Goal: Task Accomplishment & Management: Use online tool/utility

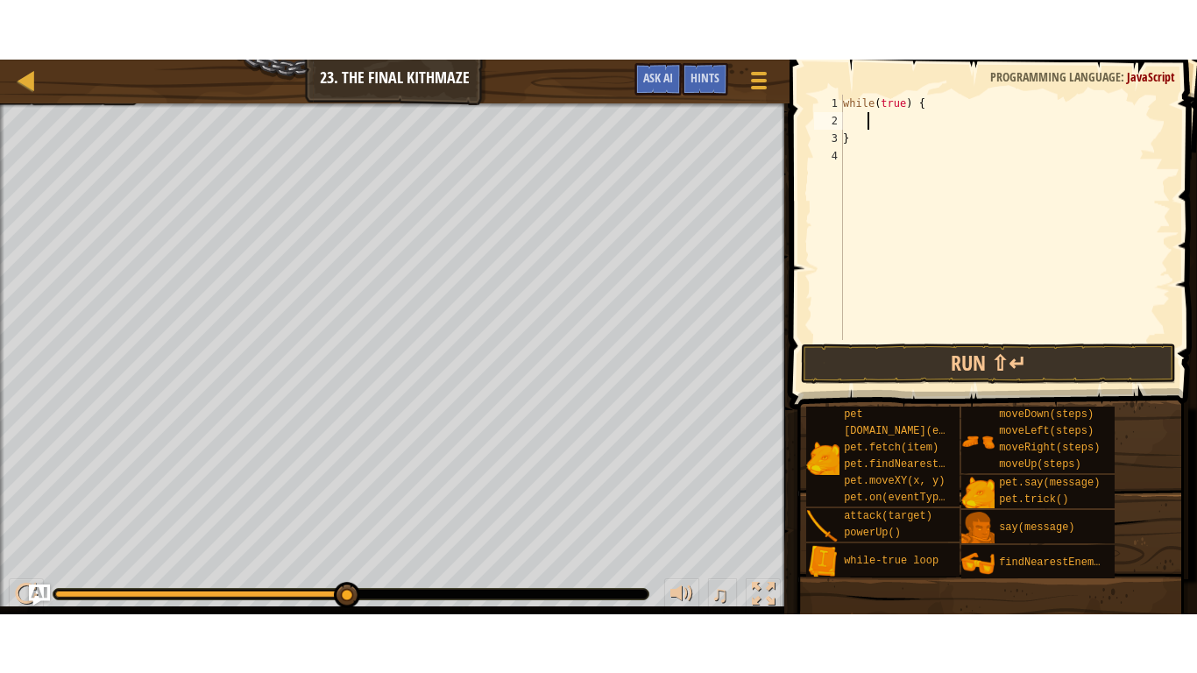
scroll to position [8, 0]
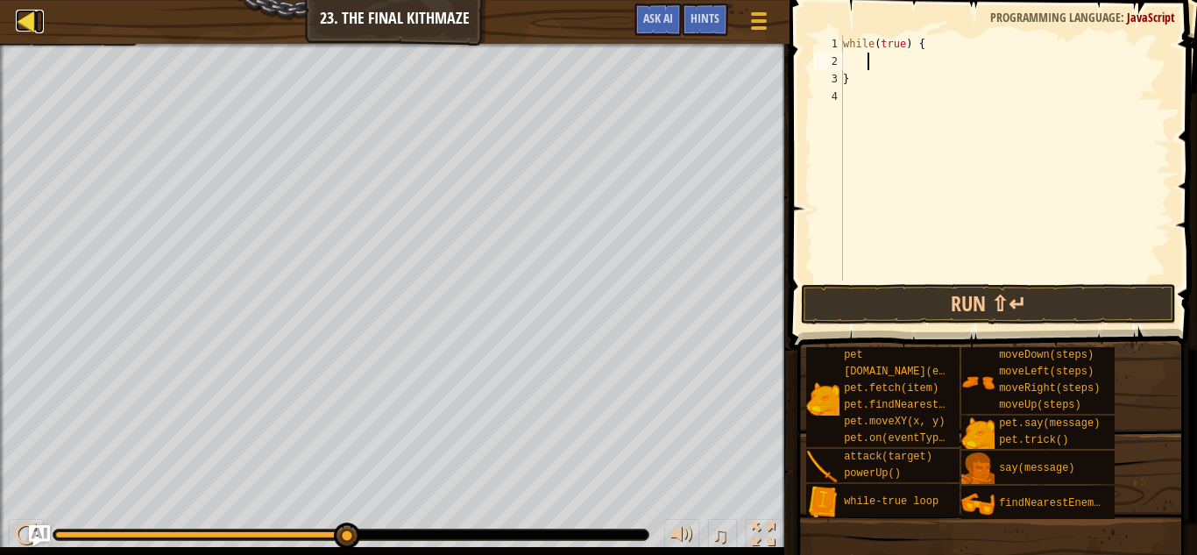
click at [29, 21] on div at bounding box center [27, 21] width 22 height 22
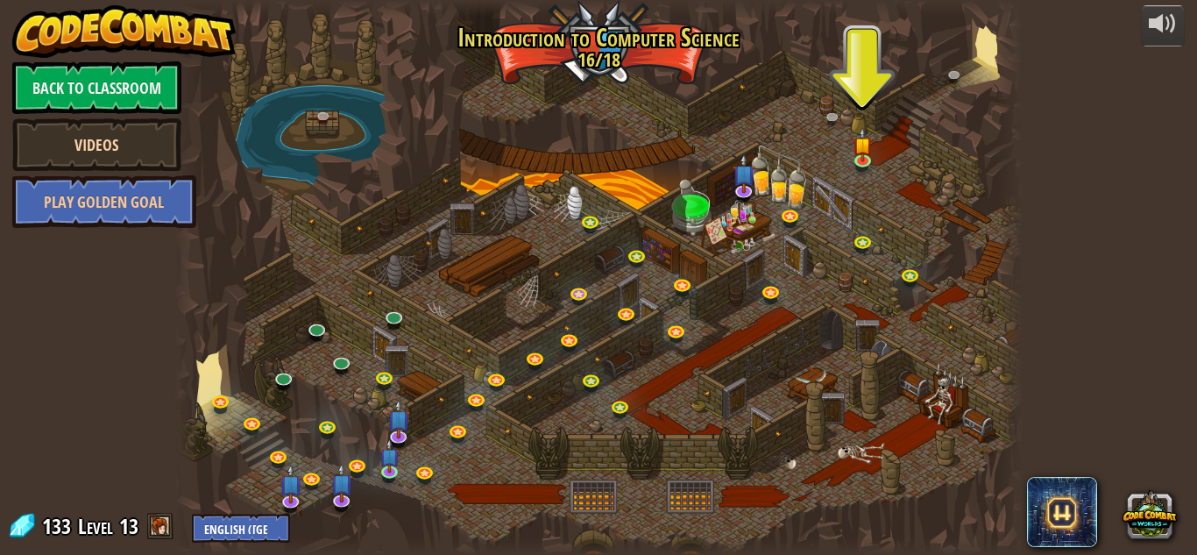
click at [175, 138] on link "Videos" at bounding box center [96, 144] width 169 height 53
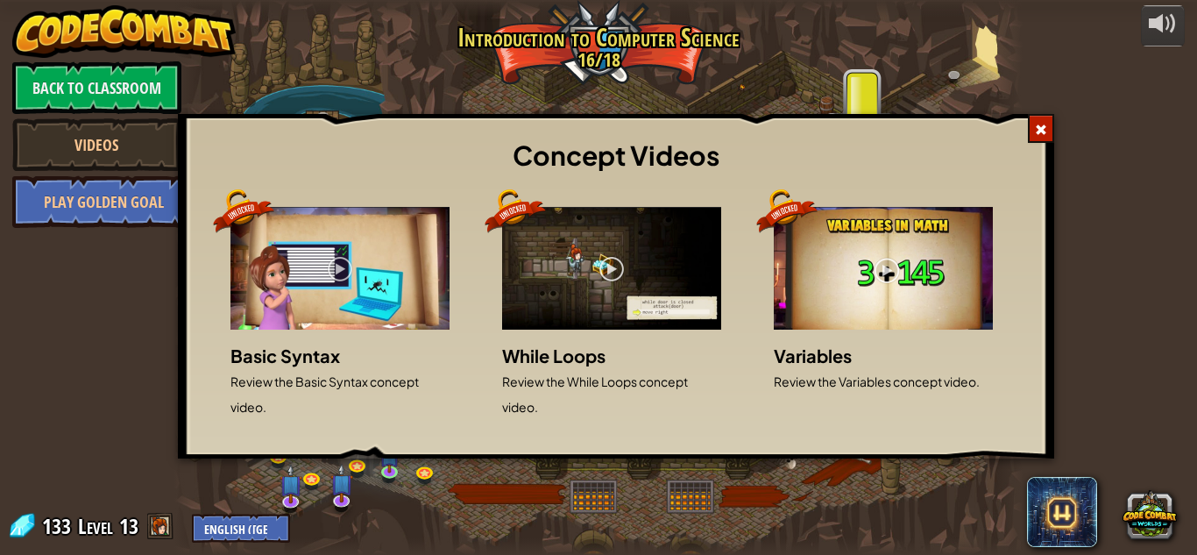
click at [1042, 124] on span at bounding box center [1041, 130] width 12 height 12
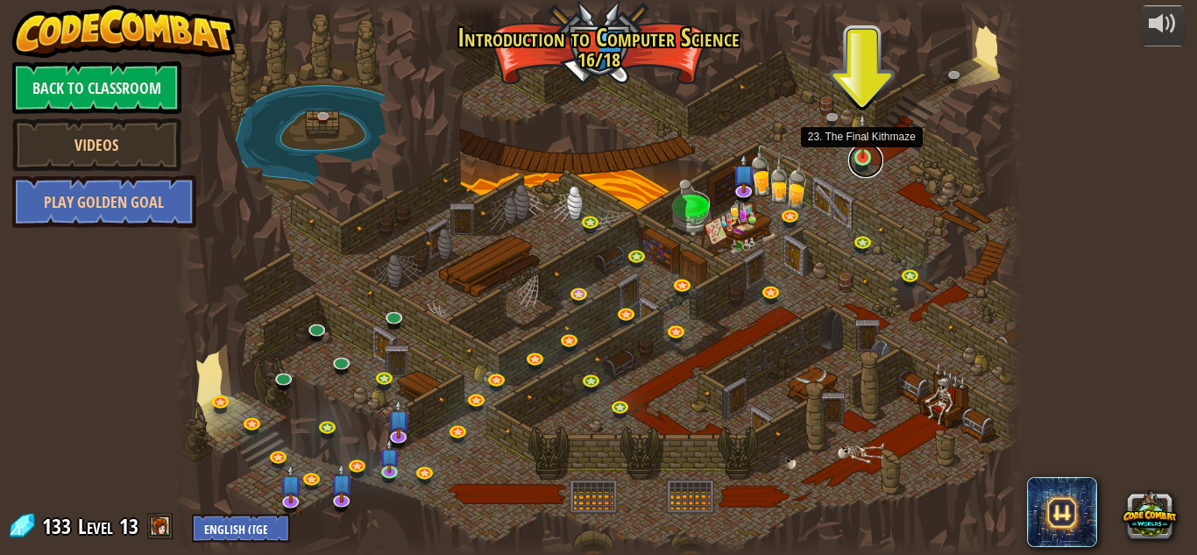
click at [865, 165] on link at bounding box center [865, 160] width 35 height 35
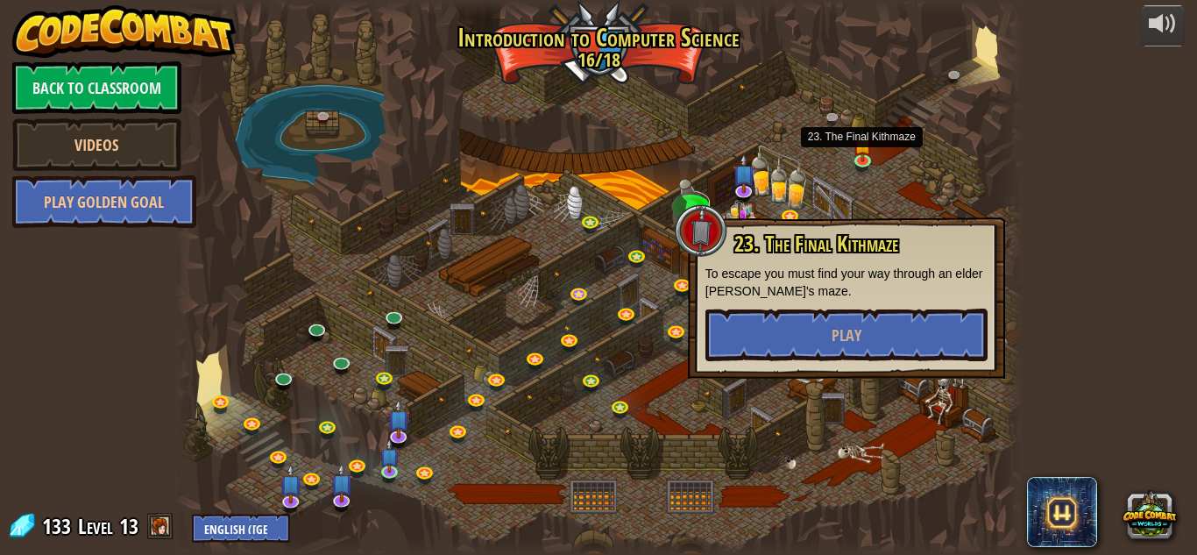
click at [961, 209] on div at bounding box center [598, 277] width 848 height 555
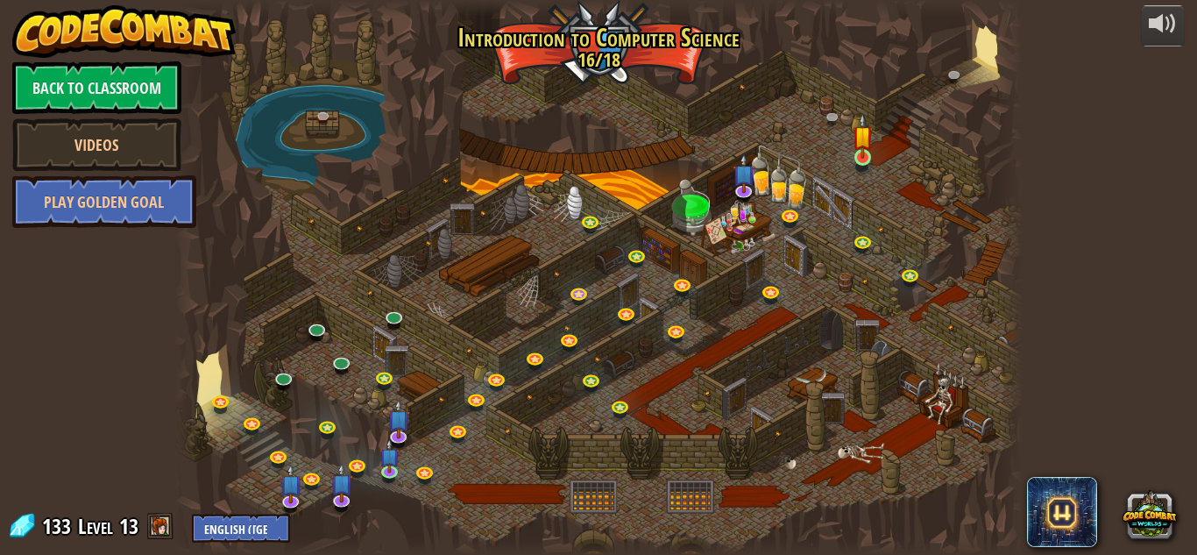
click at [867, 156] on img at bounding box center [863, 136] width 20 height 46
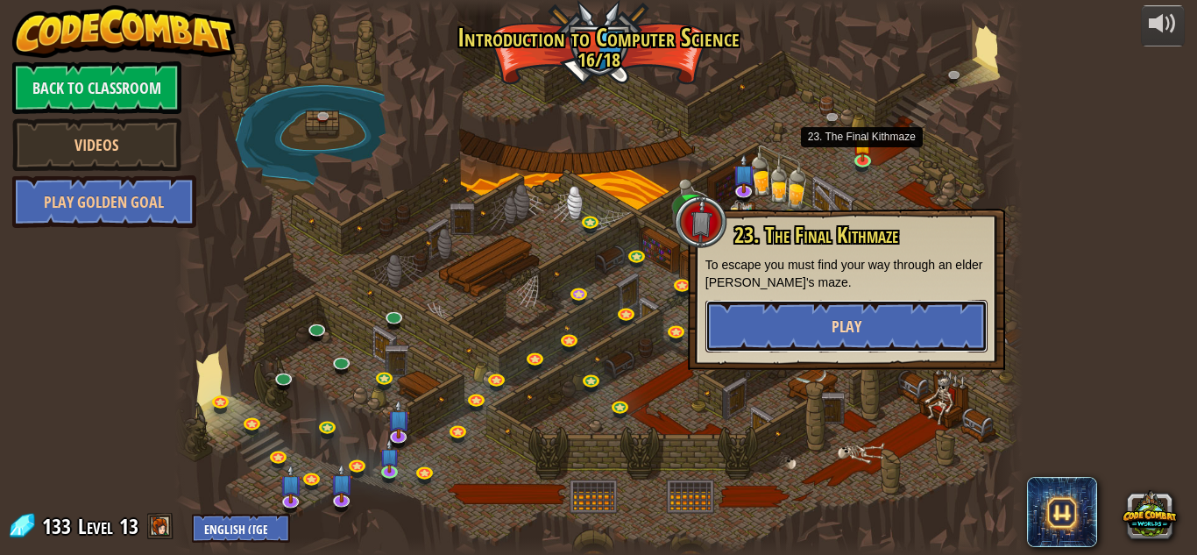
click at [907, 327] on button "Play" at bounding box center [846, 326] width 282 height 53
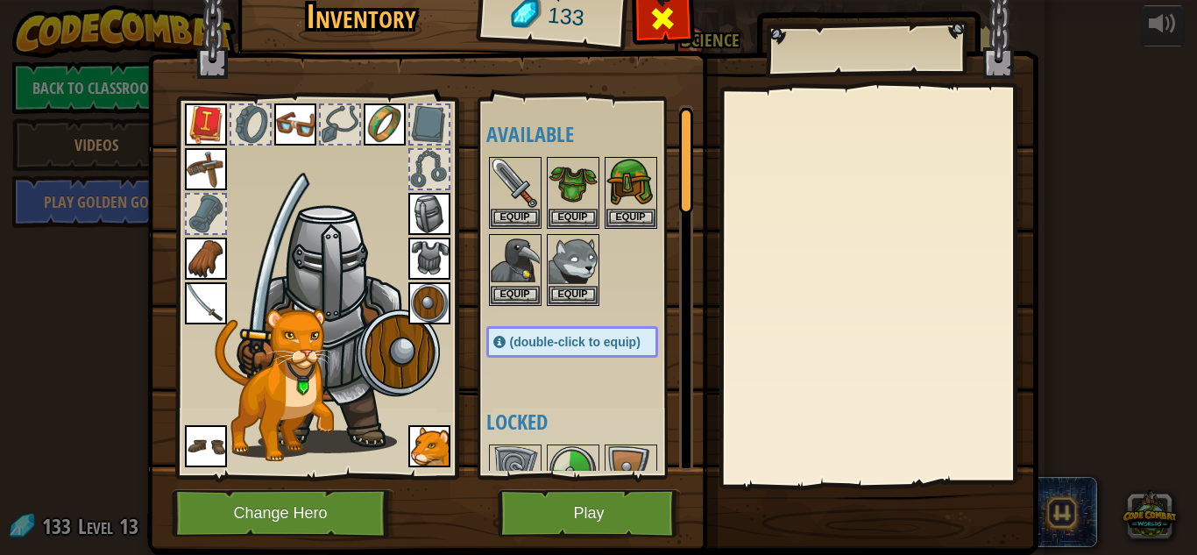
click at [676, 25] on span at bounding box center [662, 18] width 28 height 28
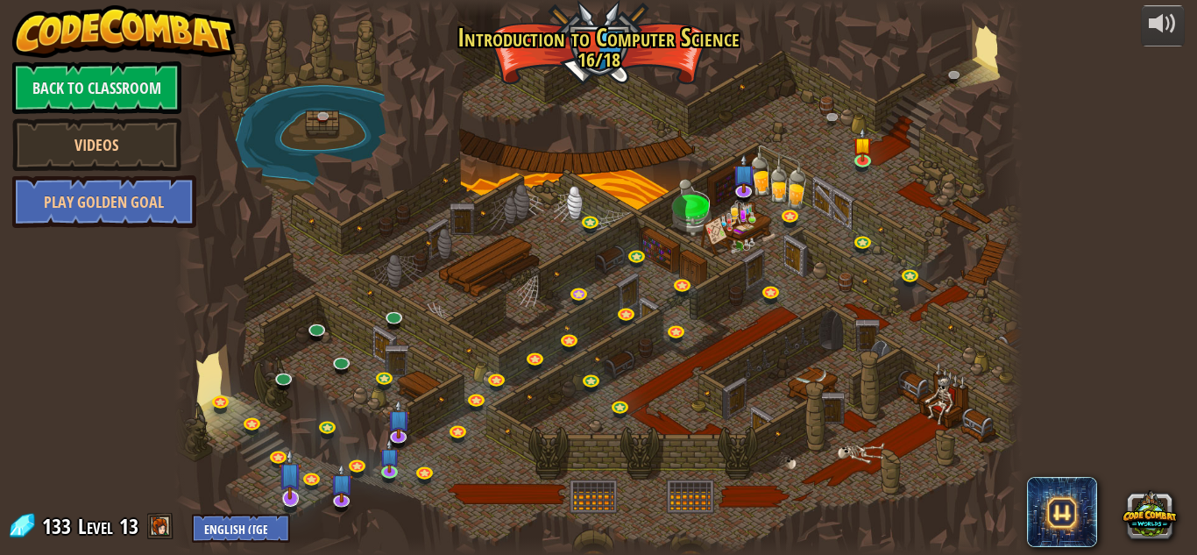
click at [288, 491] on img at bounding box center [290, 474] width 23 height 53
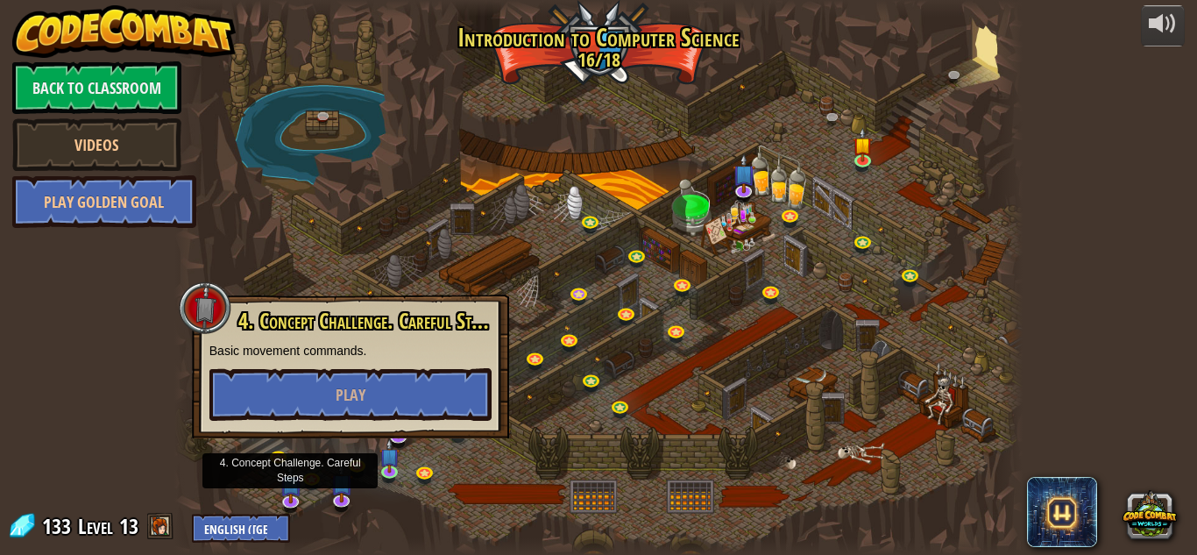
click at [513, 256] on div at bounding box center [598, 277] width 848 height 555
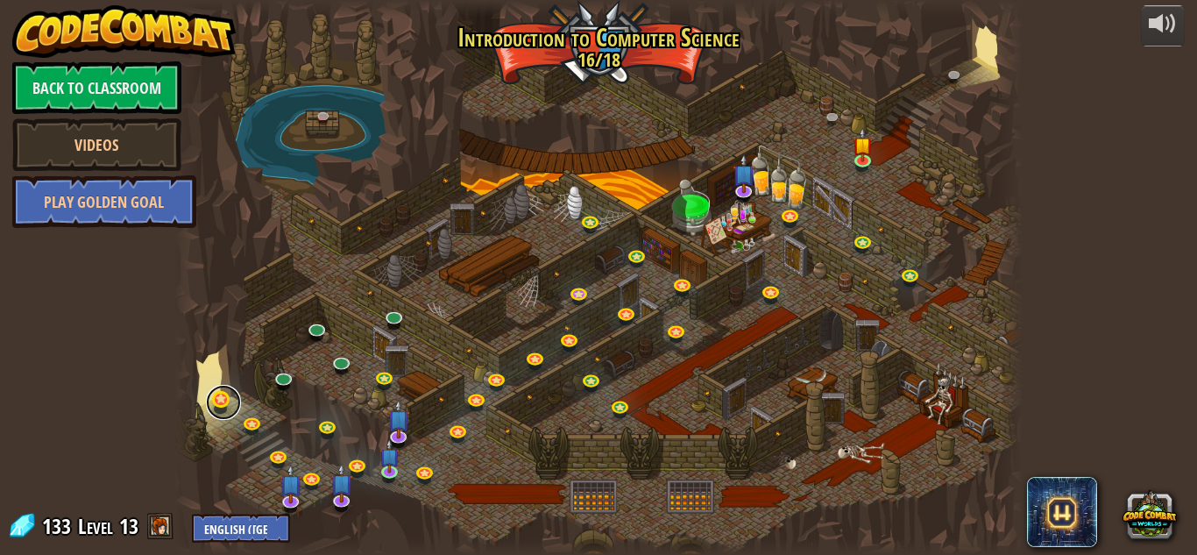
click at [215, 396] on link at bounding box center [223, 402] width 35 height 35
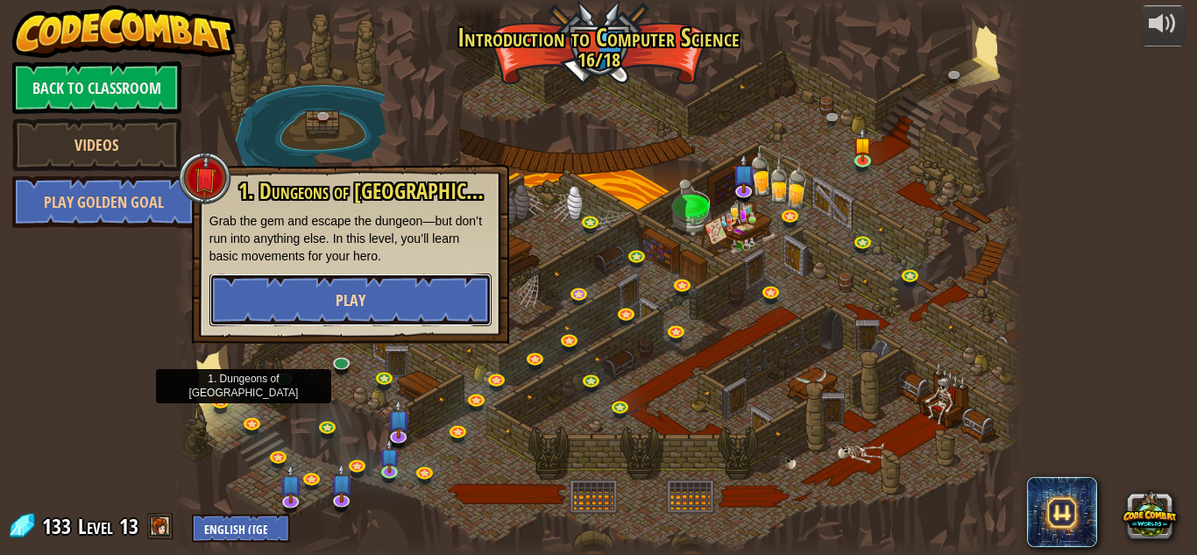
click at [457, 300] on button "Play" at bounding box center [350, 299] width 282 height 53
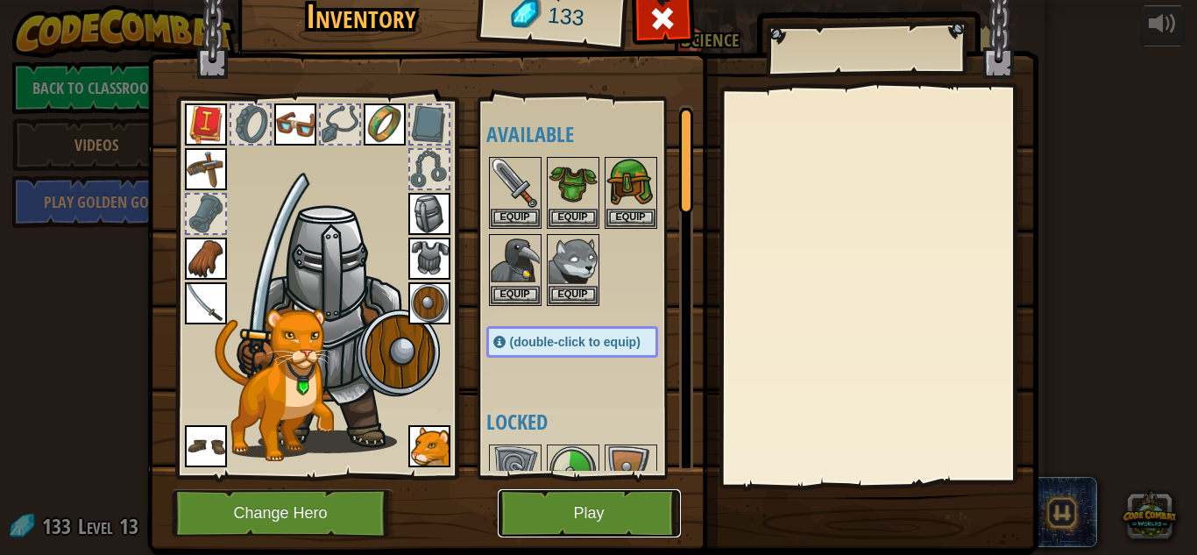
click at [591, 507] on button "Play" at bounding box center [589, 513] width 183 height 48
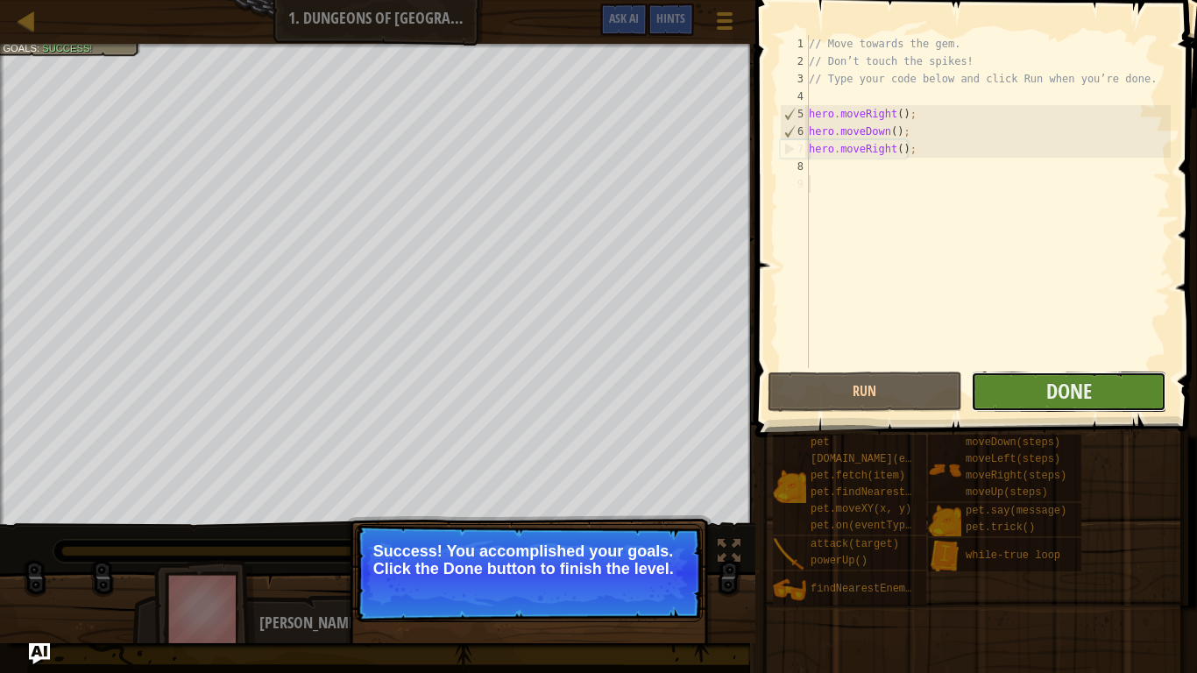
click at [1108, 378] on button "Done" at bounding box center [1068, 392] width 195 height 40
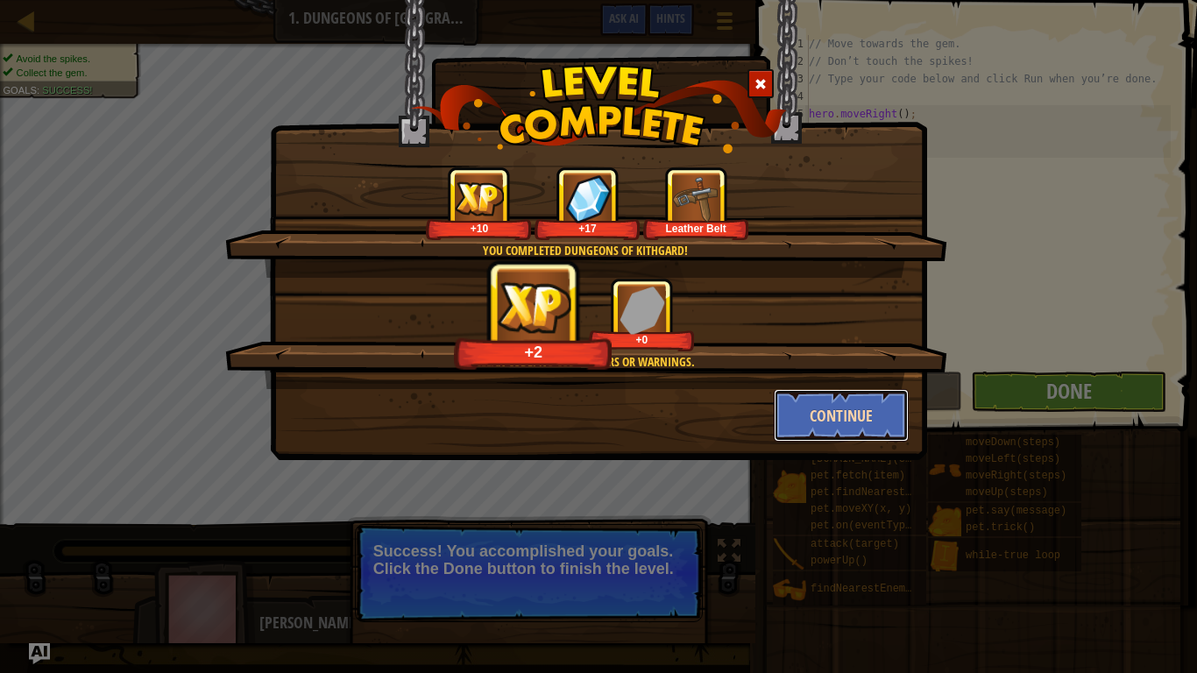
click at [861, 416] on button "Continue" at bounding box center [842, 415] width 136 height 53
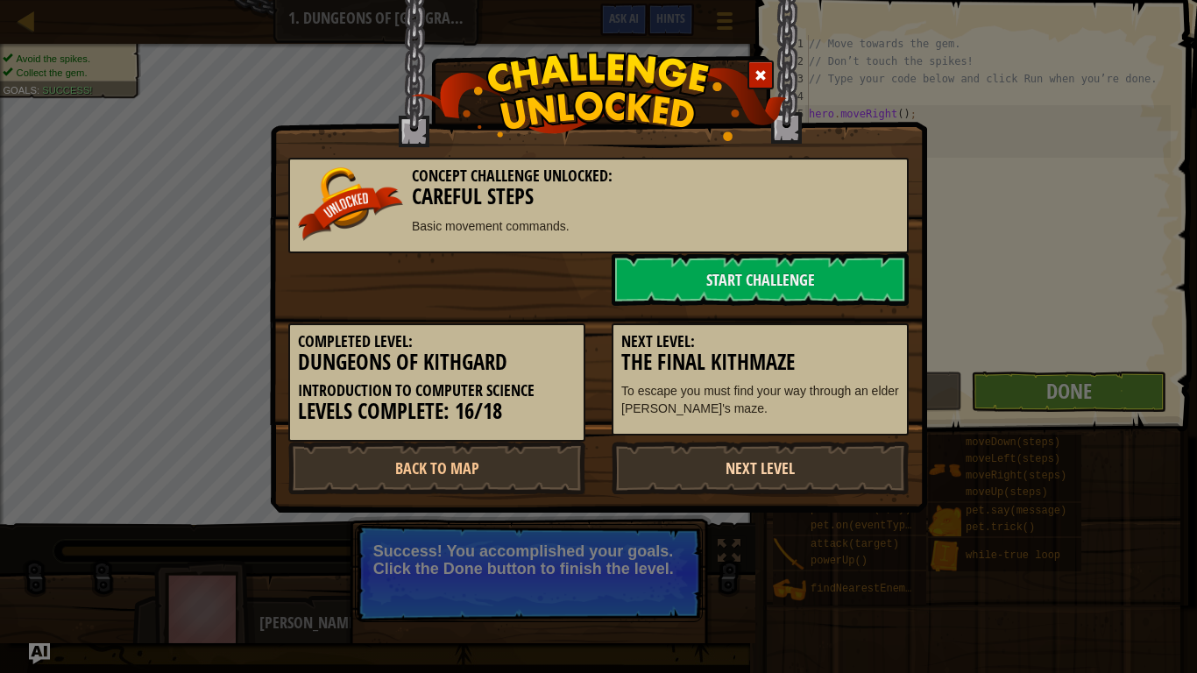
click at [862, 455] on link "Next Level" at bounding box center [760, 468] width 297 height 53
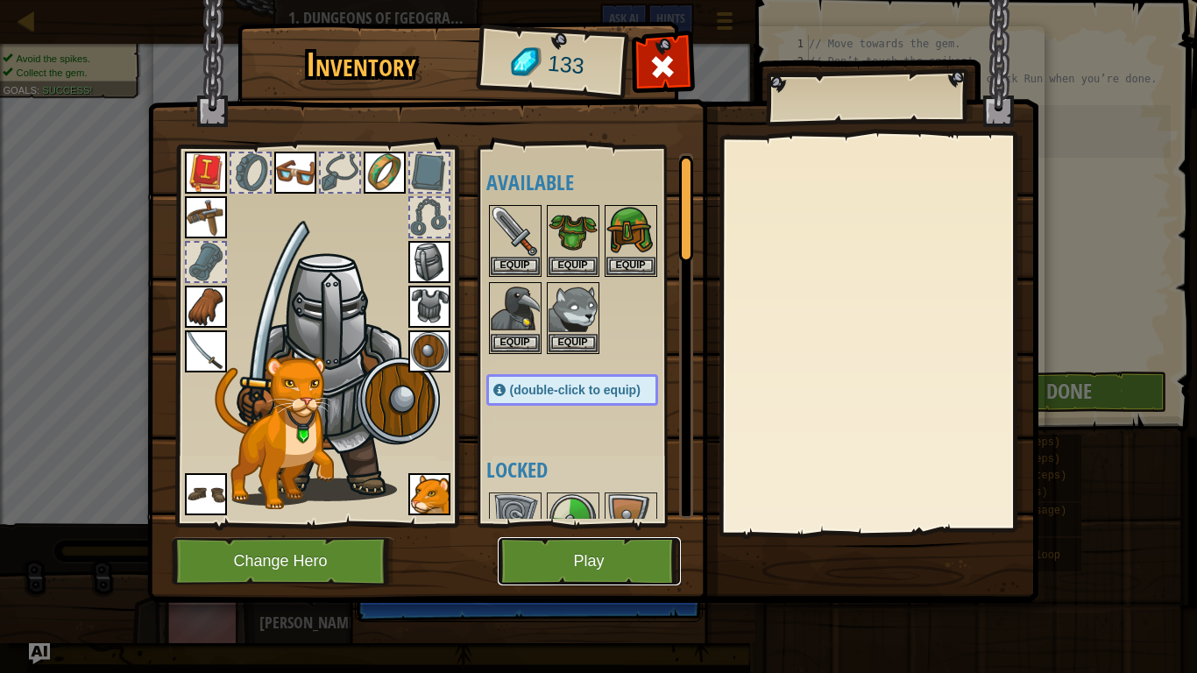
click at [655, 549] on button "Play" at bounding box center [589, 561] width 183 height 48
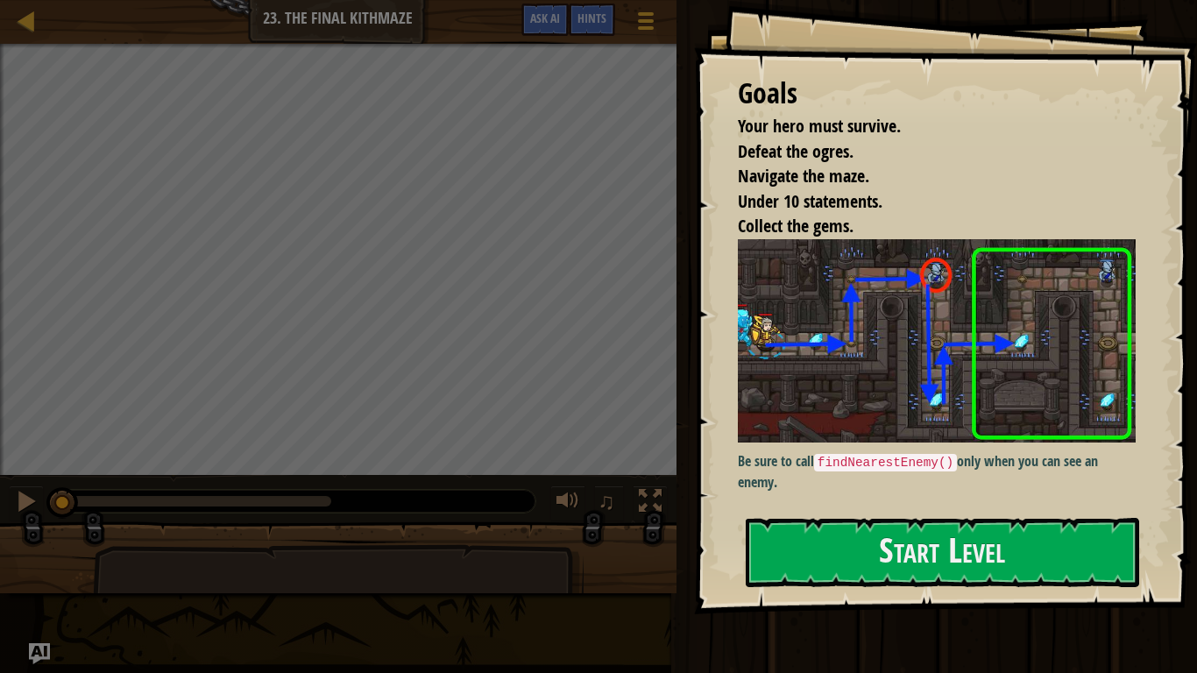
click at [1196, 173] on div "Goals Your hero must survive. Defeat the ogres. Navigate the maze. Under 10 sta…" at bounding box center [945, 307] width 503 height 614
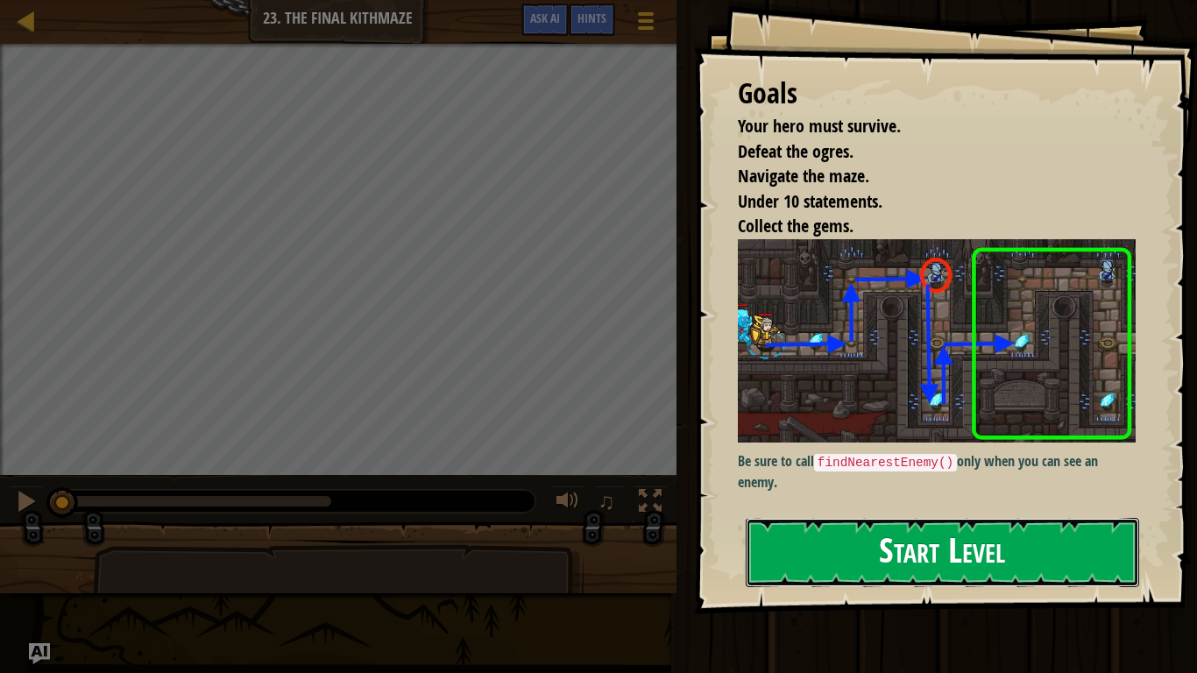
click at [975, 554] on button "Start Level" at bounding box center [942, 552] width 393 height 69
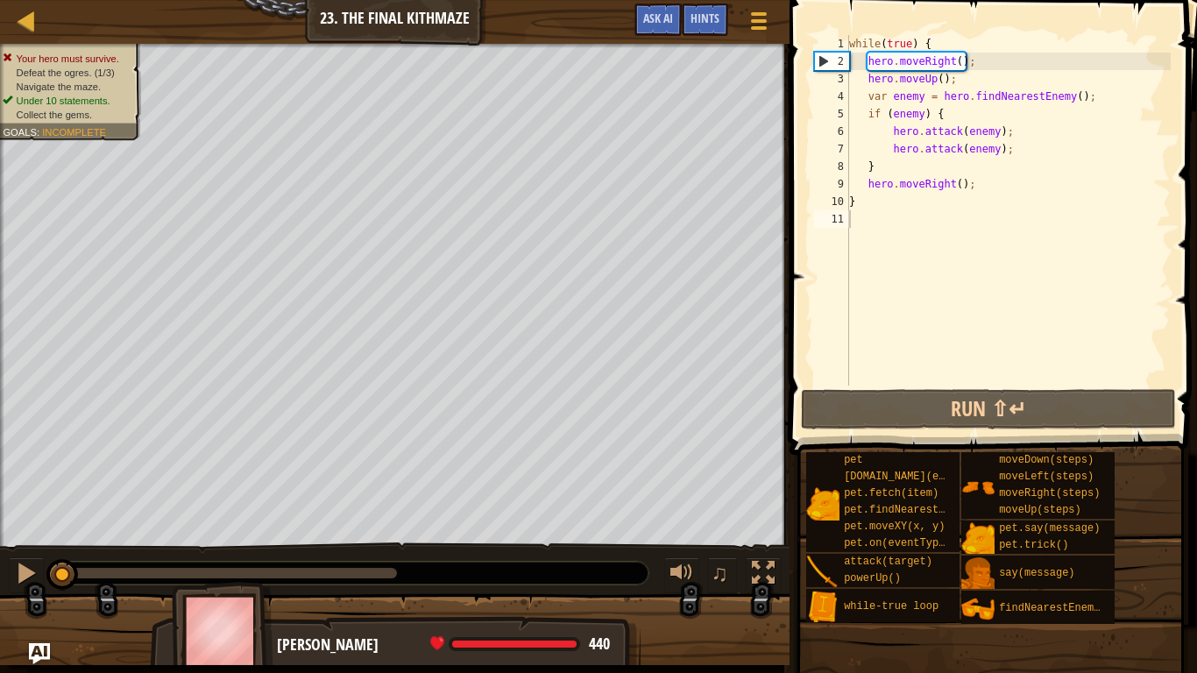
click at [1050, 290] on div "while ( true ) { hero . moveRight ( ) ; hero . moveUp ( ) ; var enemy = hero . …" at bounding box center [1008, 228] width 325 height 386
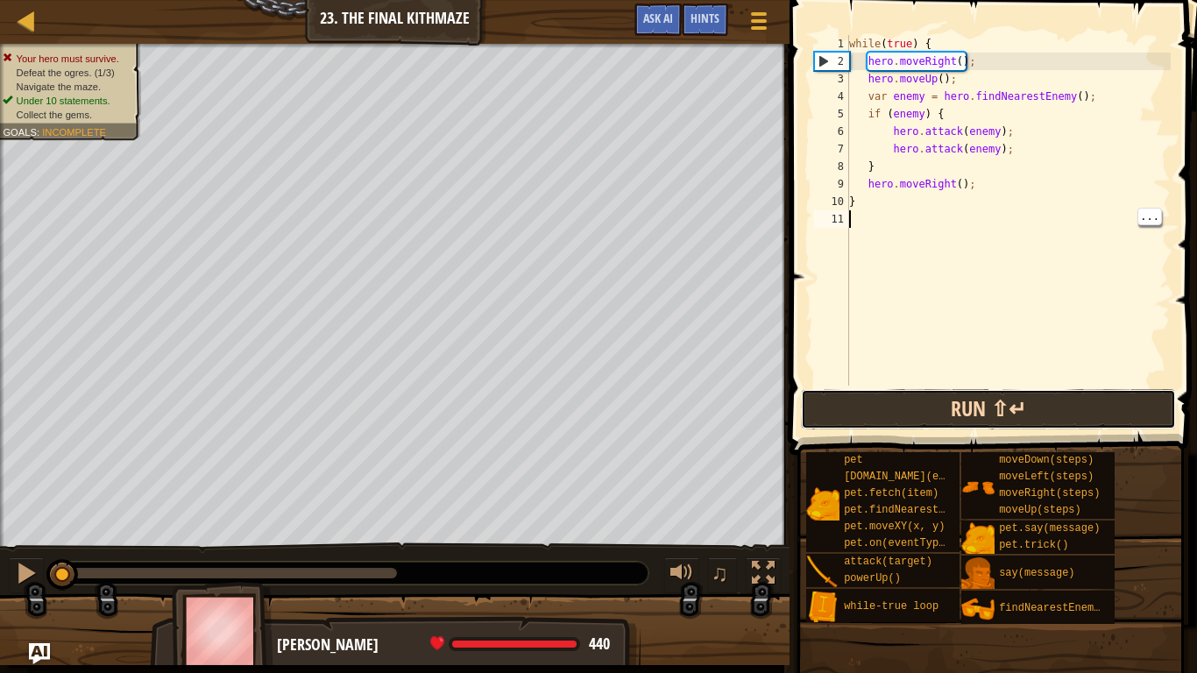
click at [1066, 418] on button "Run ⇧↵" at bounding box center [988, 409] width 375 height 40
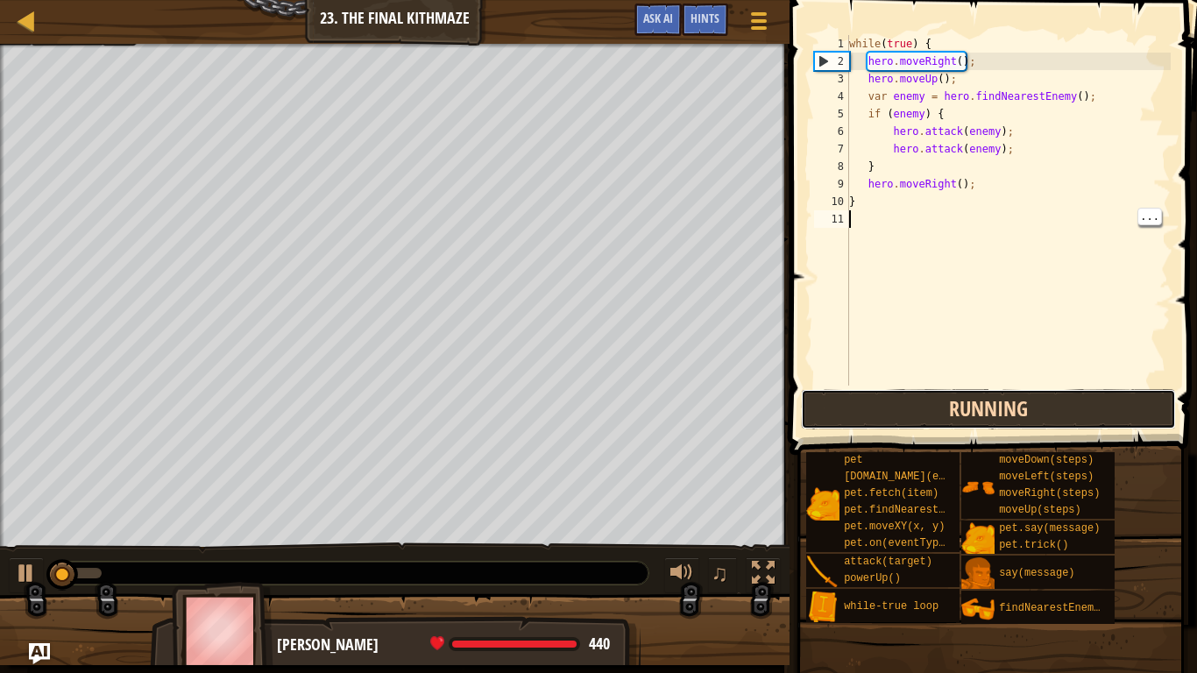
click at [1080, 423] on button "Running" at bounding box center [988, 409] width 375 height 40
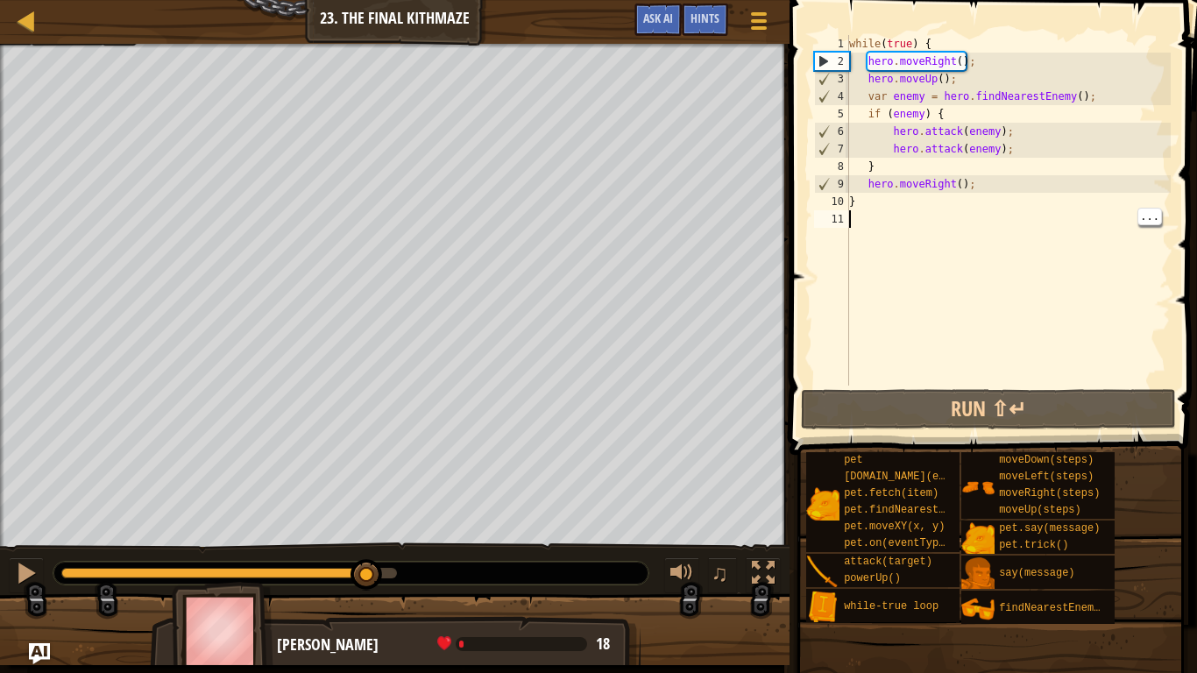
drag, startPoint x: 285, startPoint y: 569, endPoint x: 368, endPoint y: 639, distance: 108.8
click at [368, 554] on div "Your hero must survive. Defeat the ogres. (1/3) Navigate the maze. Under 10 sta…" at bounding box center [598, 354] width 1197 height 621
drag, startPoint x: 388, startPoint y: 567, endPoint x: 167, endPoint y: 570, distance: 220.8
click at [167, 554] on div at bounding box center [165, 575] width 32 height 32
click at [1020, 385] on div "while ( true ) { hero . moveRight ( ) ; hero . moveUp ( ) ; var enemy = hero . …" at bounding box center [1008, 228] width 325 height 386
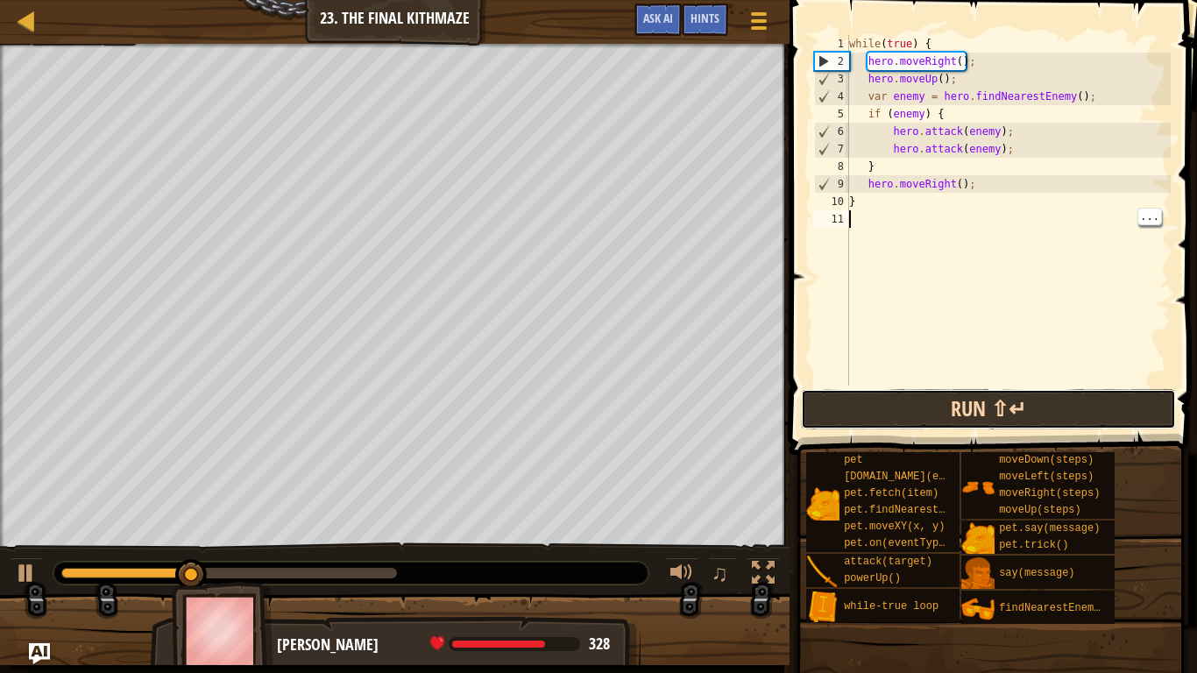
click at [1032, 403] on button "Run ⇧↵" at bounding box center [988, 409] width 375 height 40
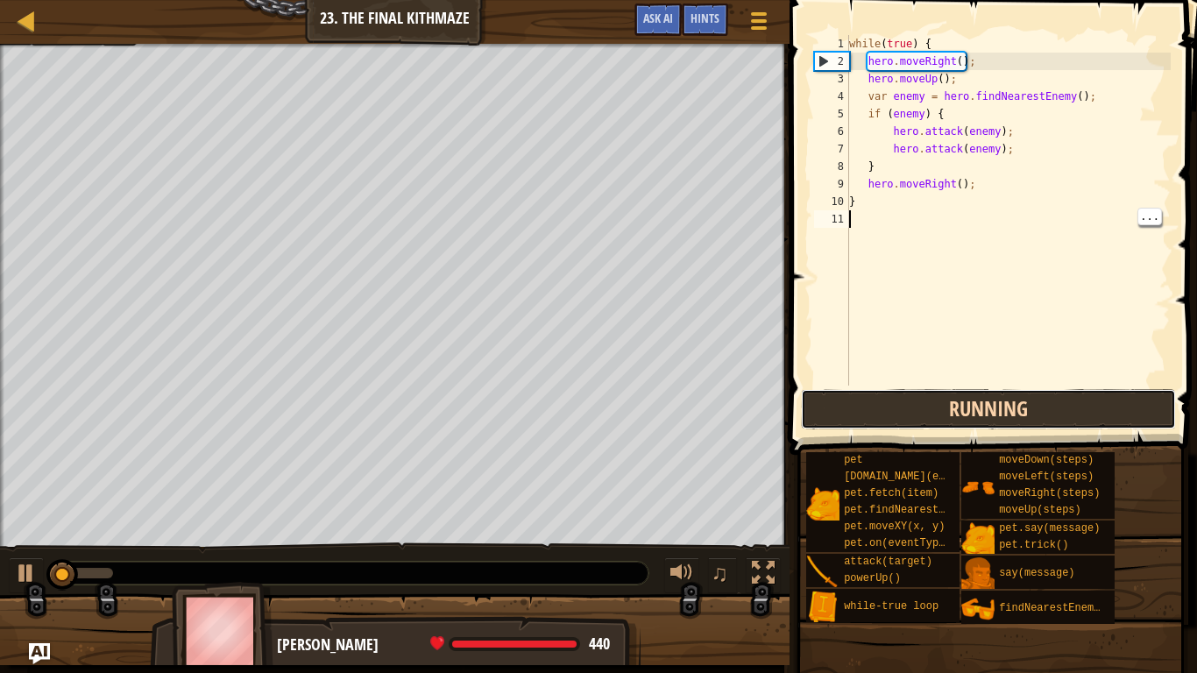
click at [1048, 415] on button "Running" at bounding box center [988, 409] width 375 height 40
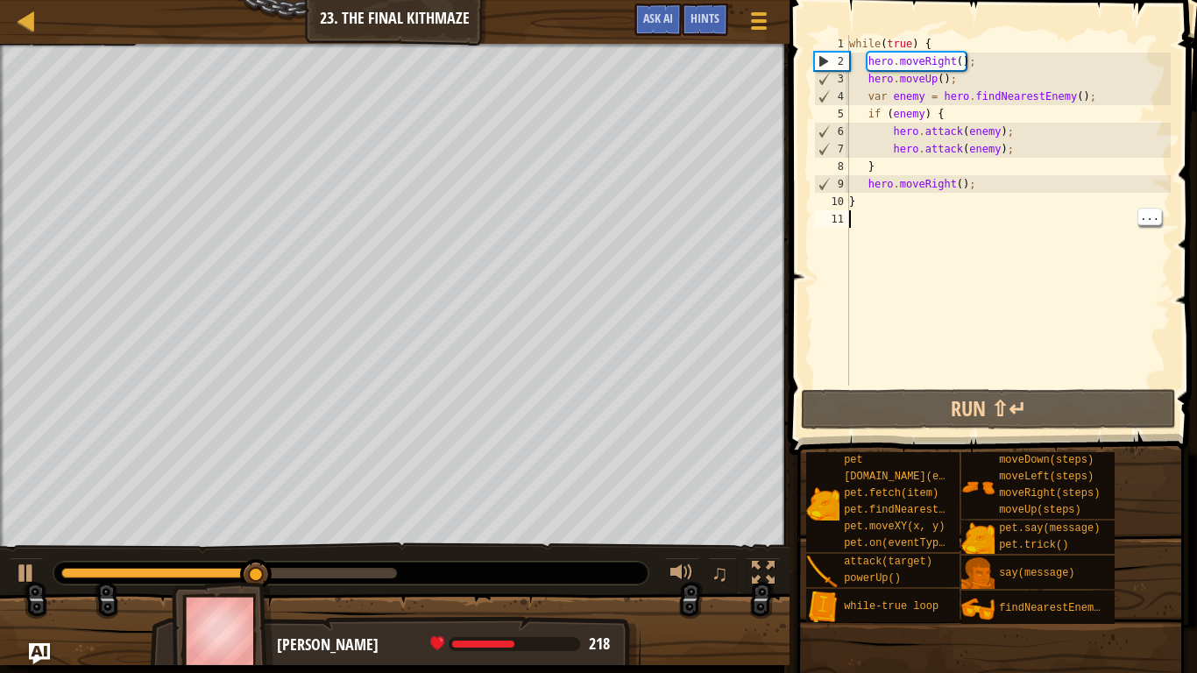
click at [1016, 198] on div "while ( true ) { hero . moveRight ( ) ; hero . moveUp ( ) ; var enemy = hero . …" at bounding box center [1008, 228] width 325 height 386
type textarea "}"
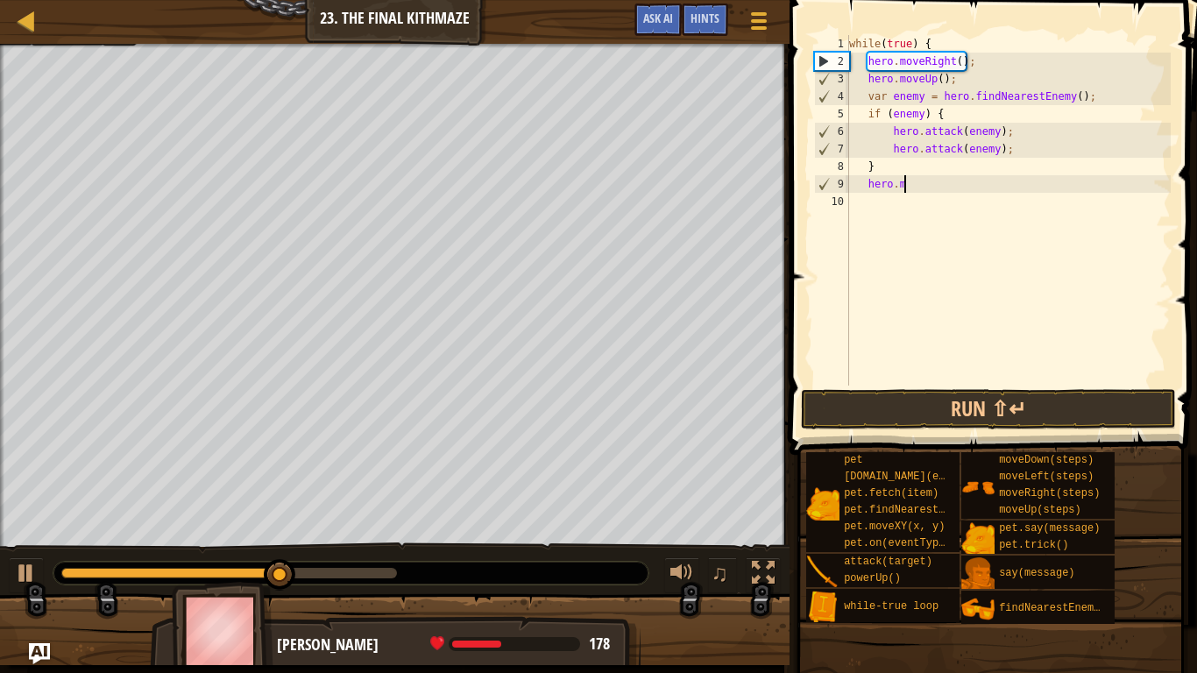
type textarea "h"
type textarea "}"
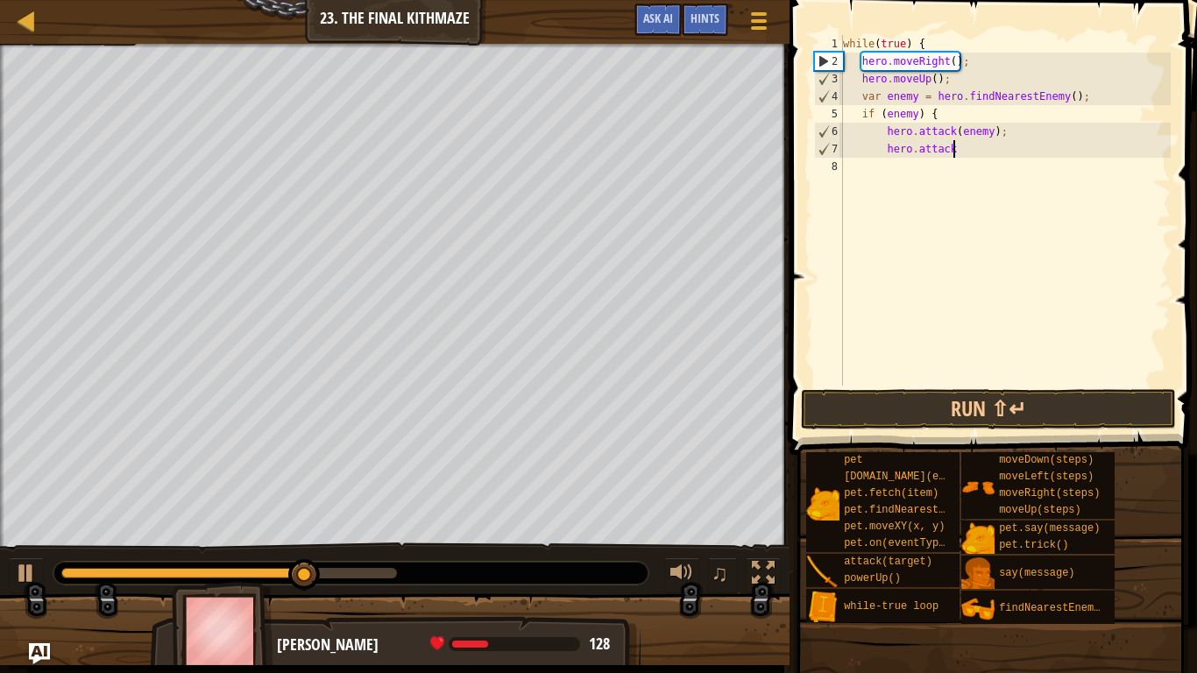
type textarea "hero.attac"
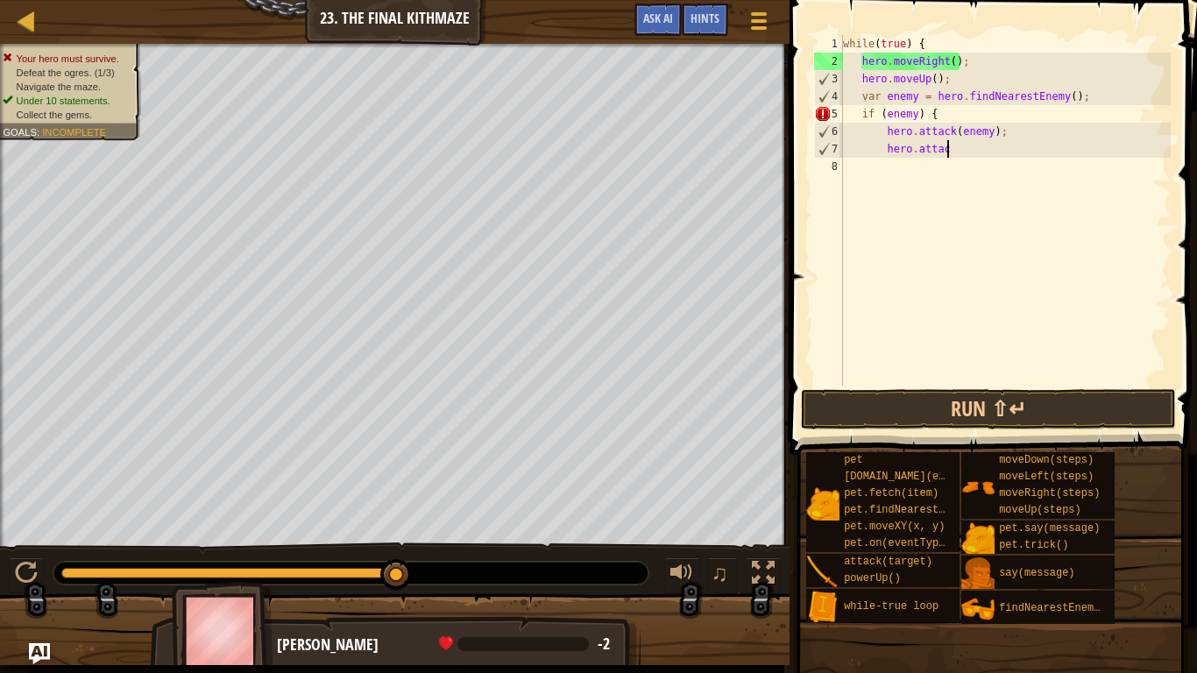
scroll to position [8, 6]
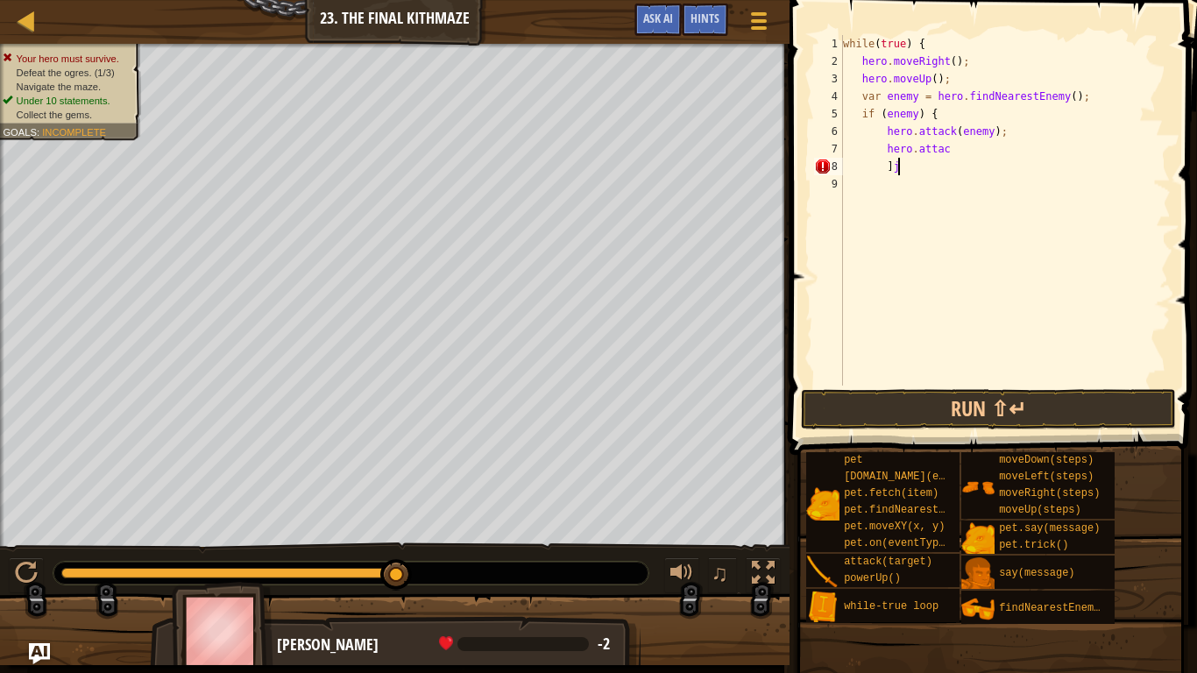
type textarea "]"
type textarea "h"
type textarea "\"
type textarea "h"
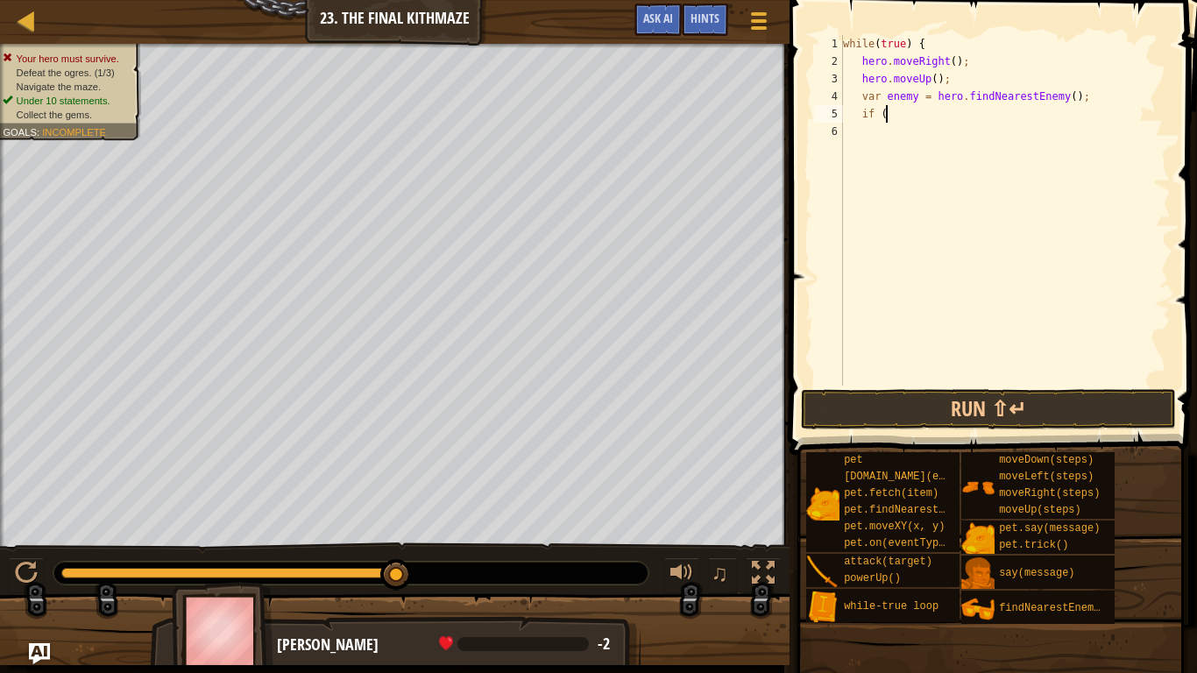
type textarea "i"
type textarea "v"
type textarea "h"
type textarea "w"
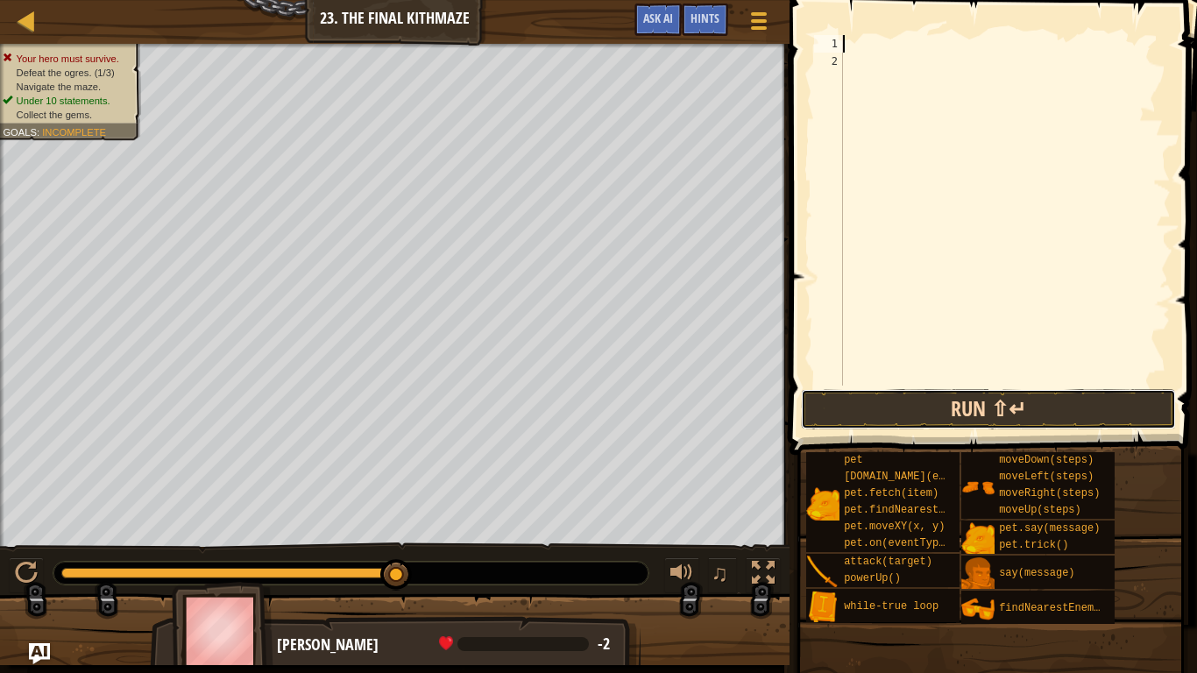
click at [1007, 424] on button "Run ⇧↵" at bounding box center [988, 409] width 375 height 40
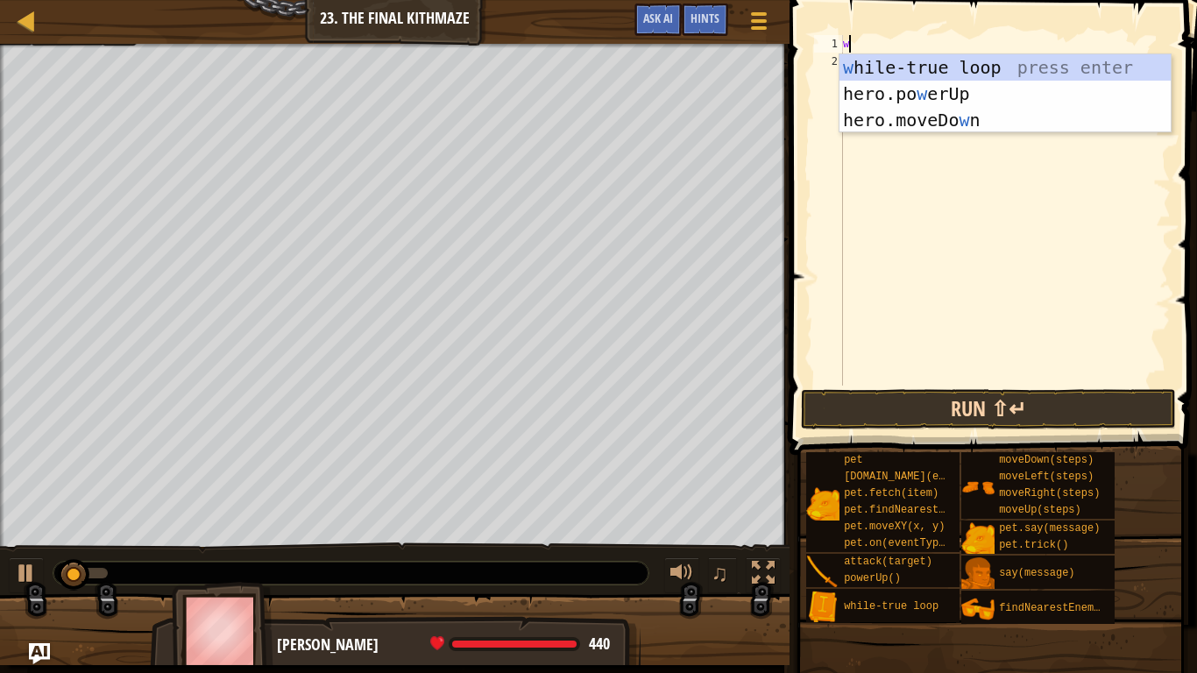
type textarea "wh"
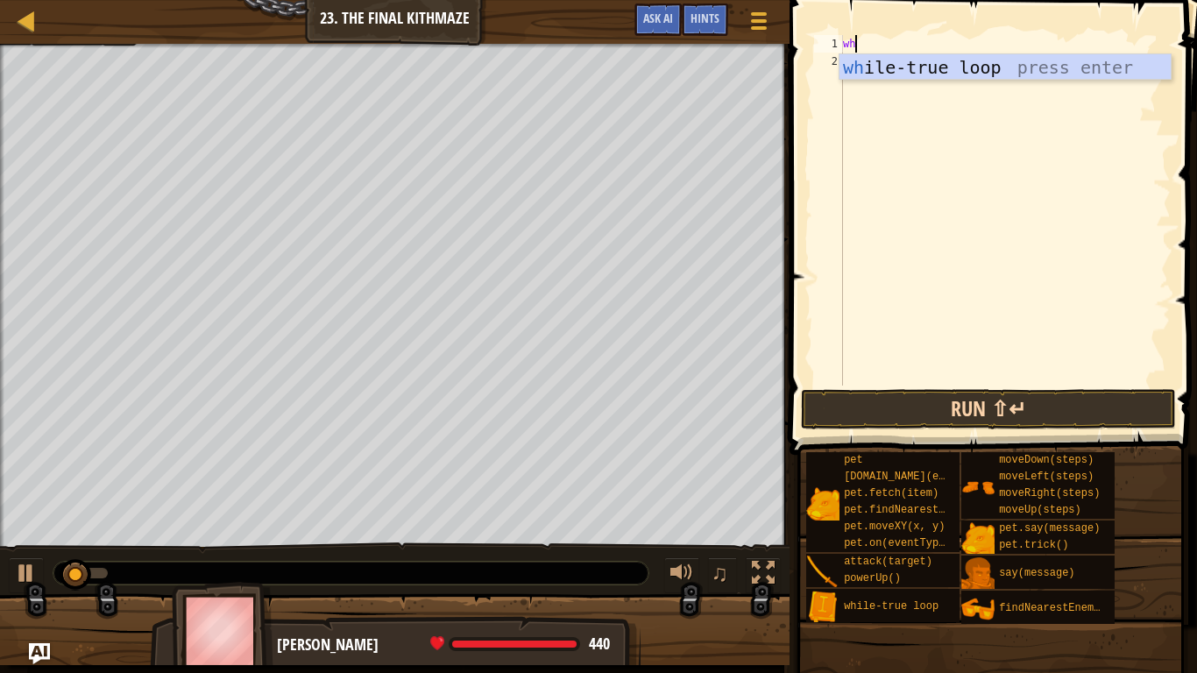
scroll to position [8, 1]
click at [1057, 65] on div "wh ile-true loop press enter" at bounding box center [1004, 93] width 331 height 79
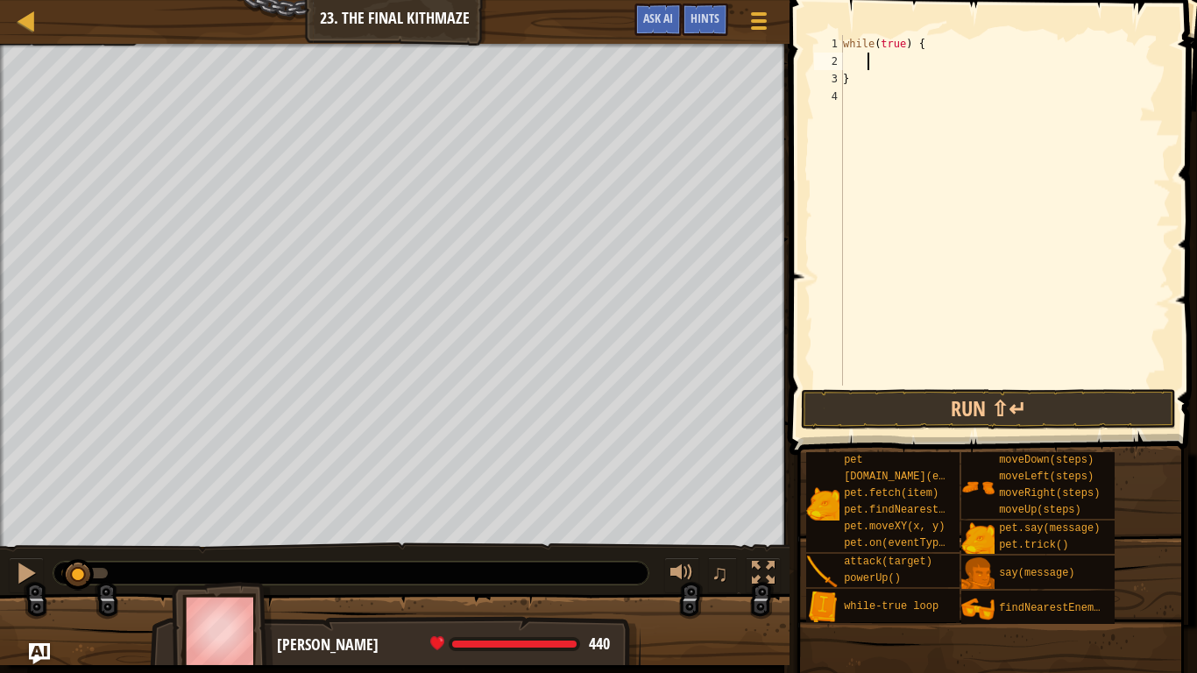
type textarea "h"
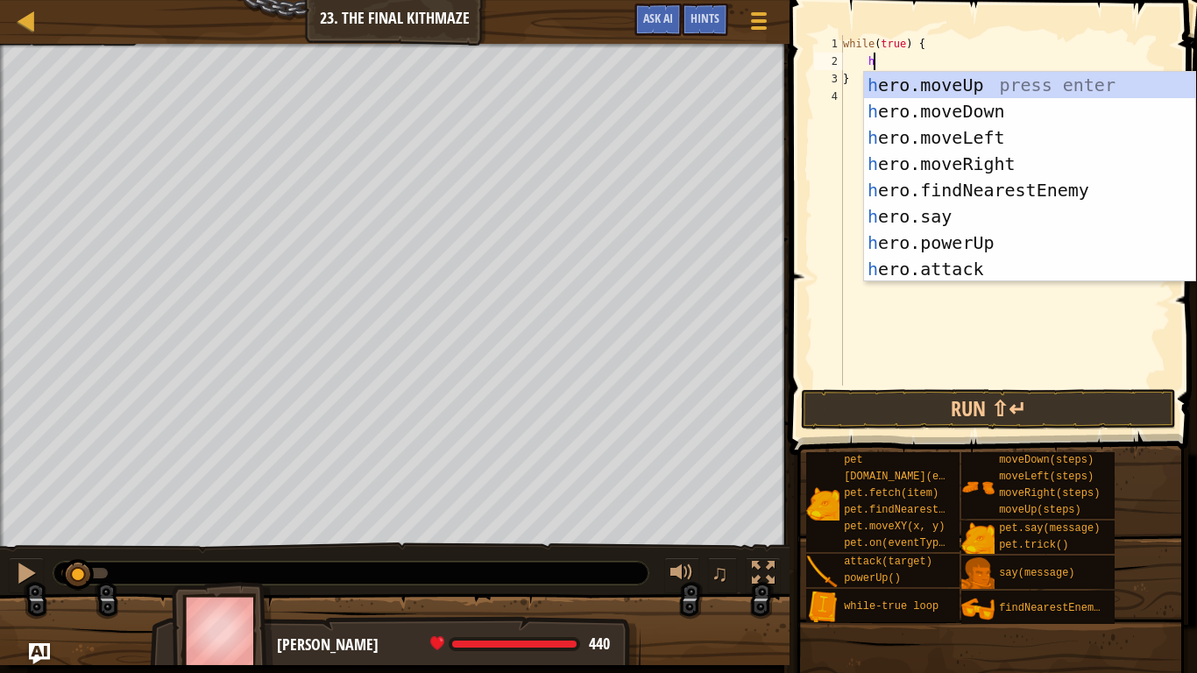
click at [1023, 162] on div "h ero.moveUp press enter h ero.moveDown press enter h ero.moveLeft press enter …" at bounding box center [1029, 203] width 331 height 263
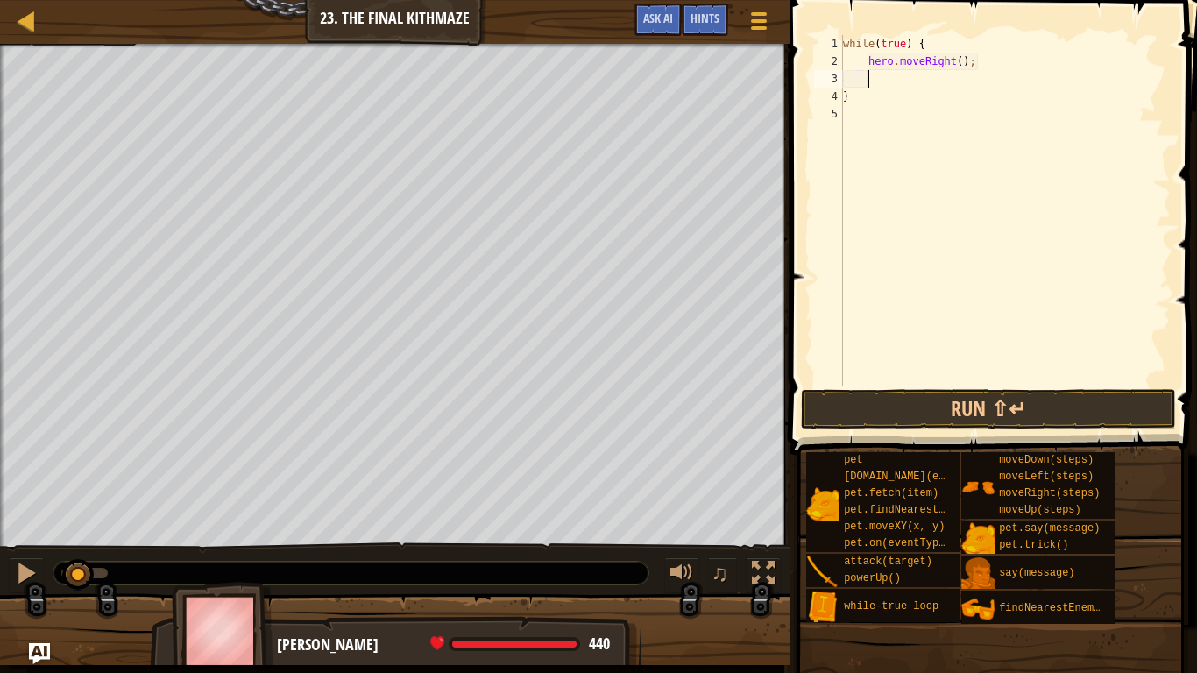
type textarea "h"
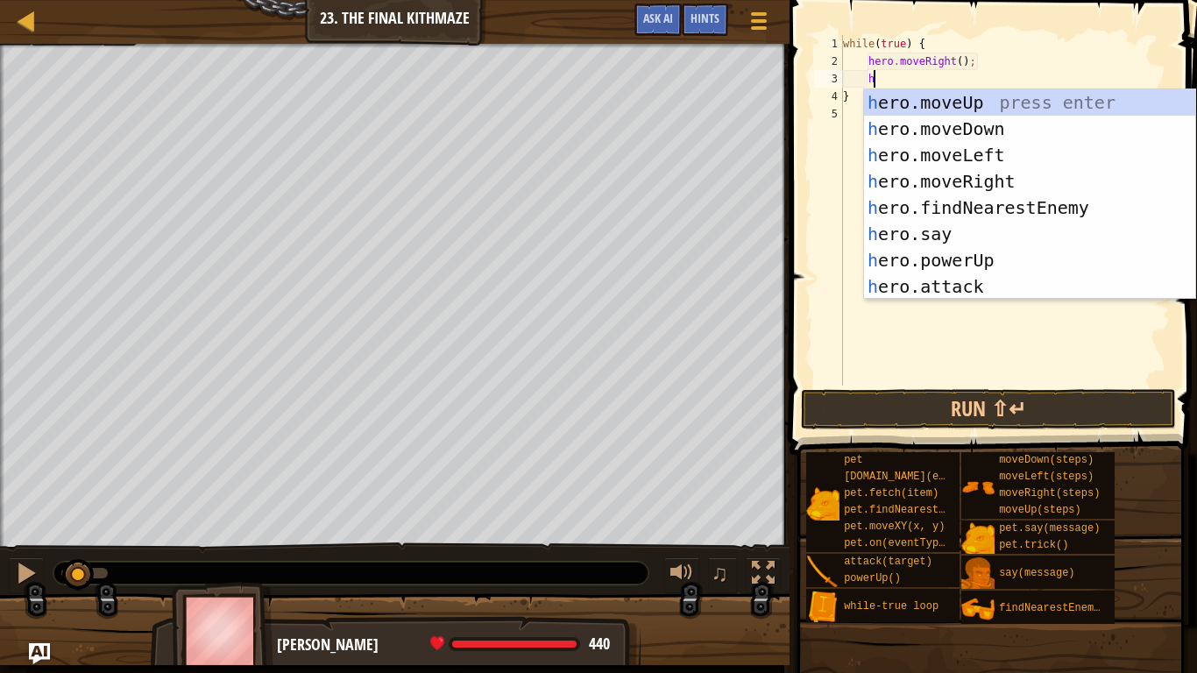
click at [1018, 107] on div "h ero.moveUp press enter h ero.moveDown press enter h ero.moveLeft press enter …" at bounding box center [1029, 220] width 331 height 263
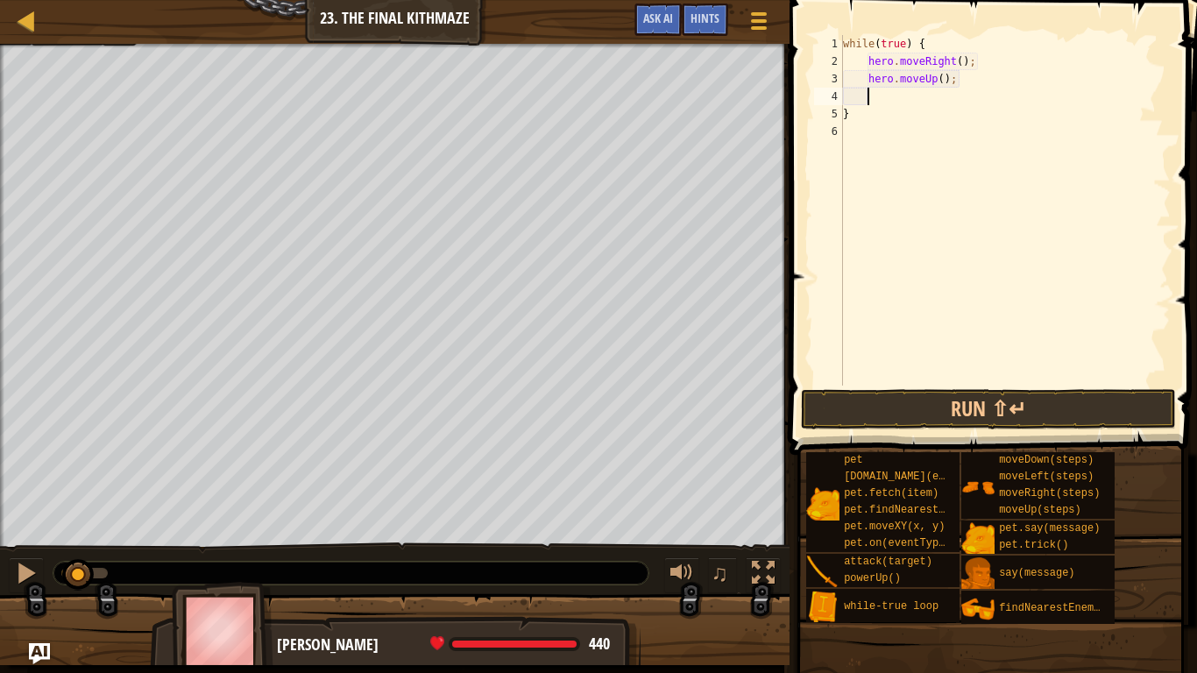
type textarea "h"
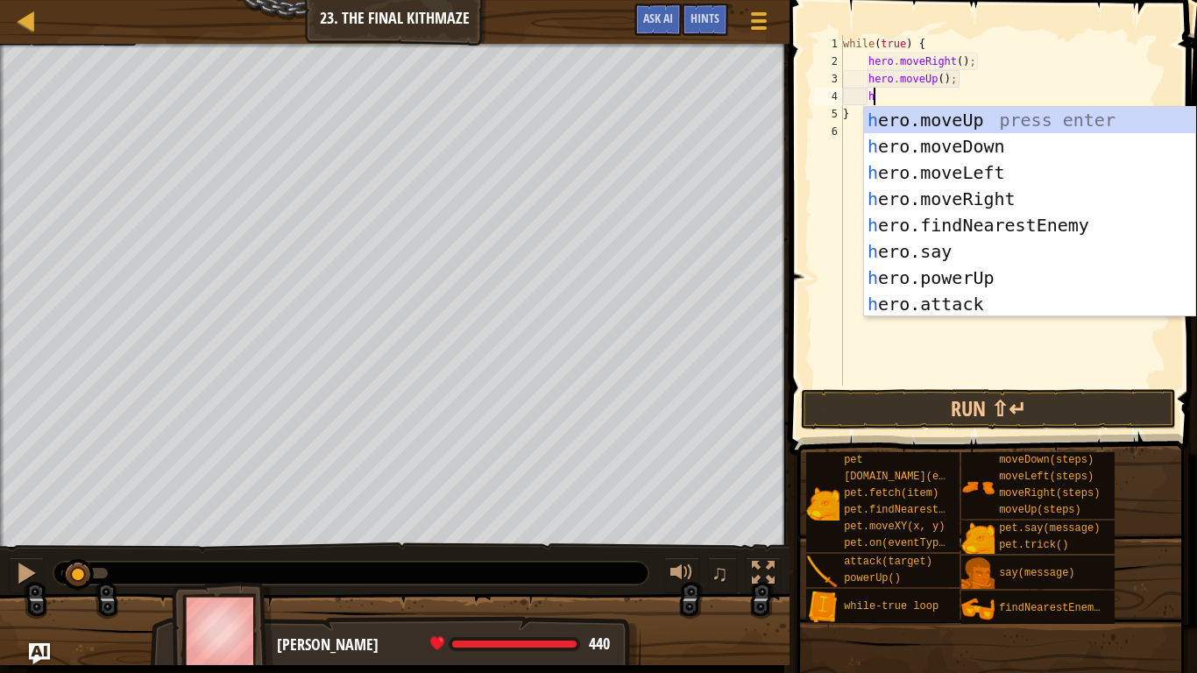
click at [1026, 147] on div "h ero.moveUp press enter h ero.moveDown press enter h ero.moveLeft press enter …" at bounding box center [1029, 238] width 331 height 263
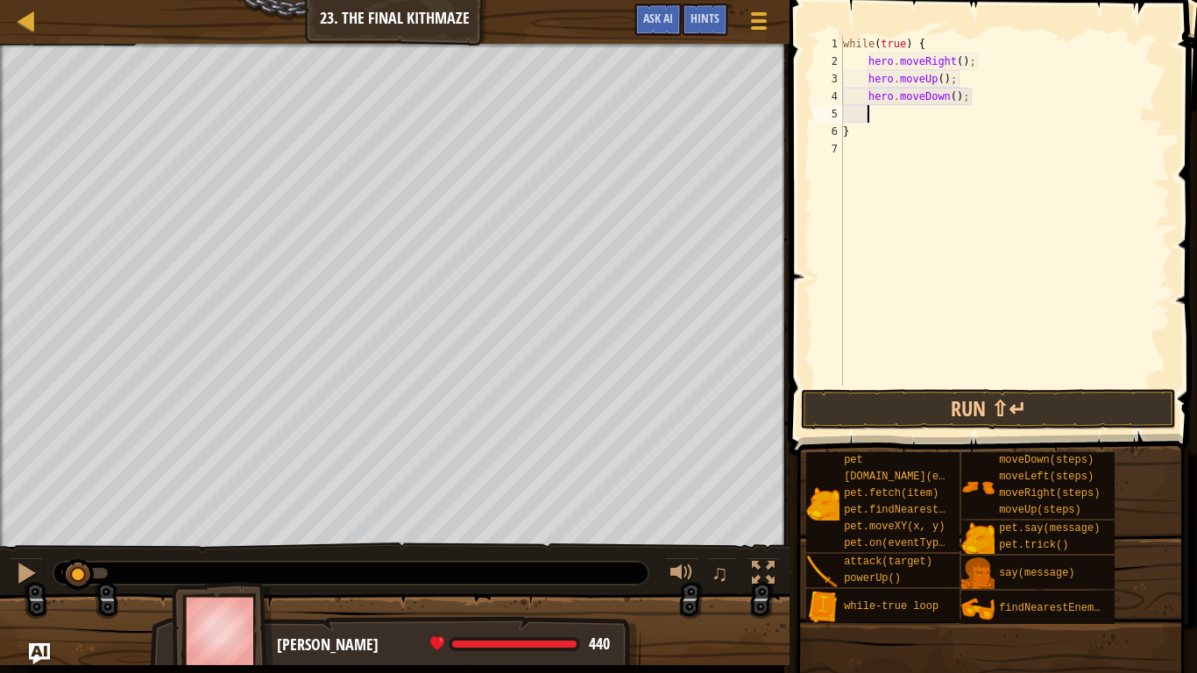
scroll to position [8, 3]
type textarea "h"
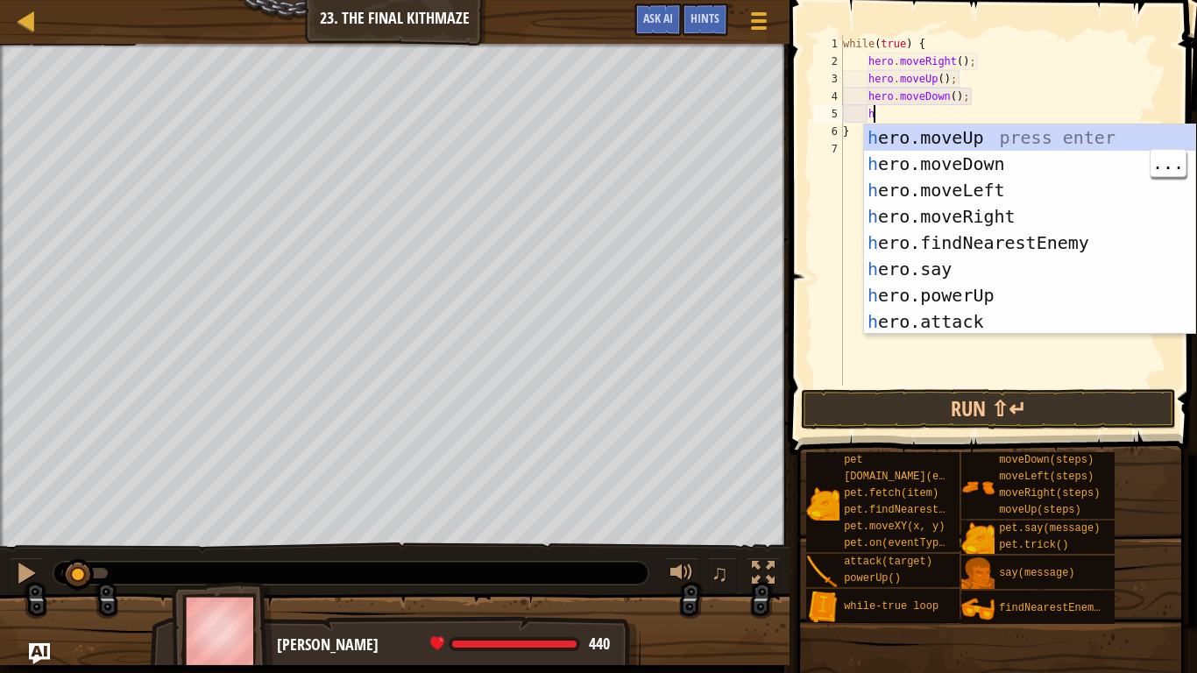
scroll to position [8, 4]
click at [1037, 219] on div "h ero.moveUp press enter h ero.moveDown press enter h ero.moveLeft press enter …" at bounding box center [1029, 255] width 331 height 263
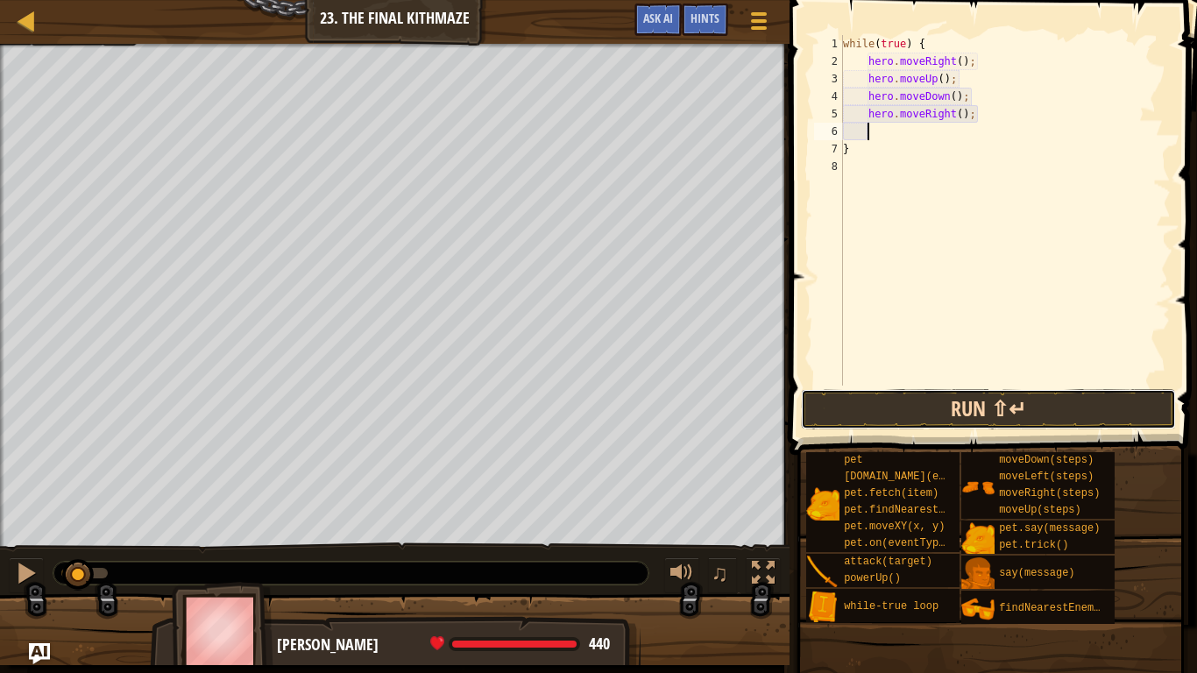
click at [1007, 415] on button "Run ⇧↵" at bounding box center [988, 409] width 375 height 40
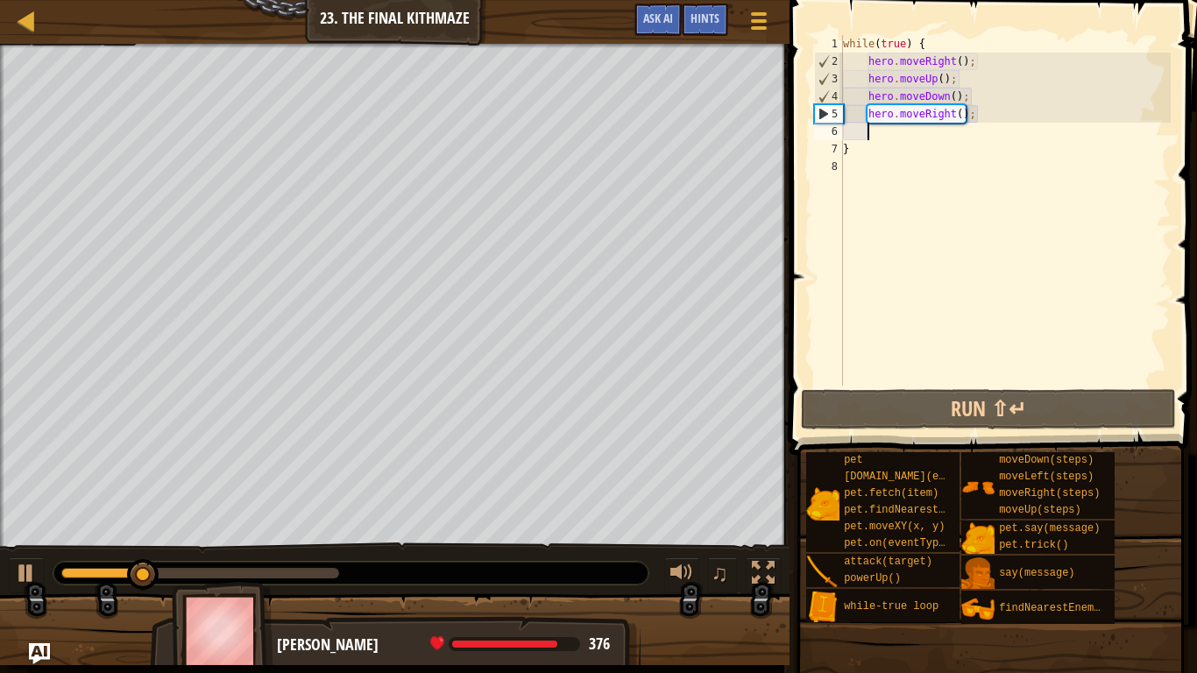
click at [960, 63] on div "while ( true ) { hero . moveRight ( ) ; hero . moveUp ( ) ; hero . moveDown ( )…" at bounding box center [1004, 228] width 331 height 386
click at [973, 95] on div "while ( true ) { hero . moveRight ( ) ; hero . moveUp ( ) ; hero . moveDown ( )…" at bounding box center [1004, 228] width 331 height 386
click at [1002, 102] on div "while ( true ) { hero . moveRight ( ) ; hero . moveUp ( ) ; hero . moveDown ( )…" at bounding box center [1004, 228] width 331 height 386
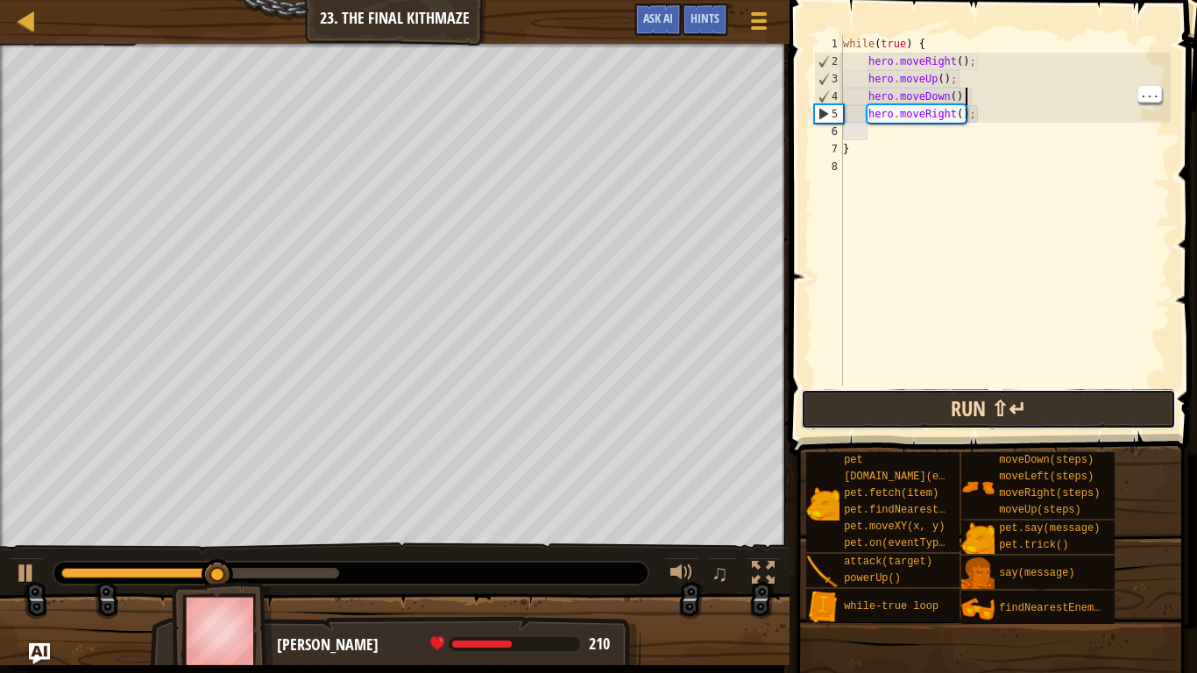
click at [1013, 409] on button "Run ⇧↵" at bounding box center [988, 409] width 375 height 40
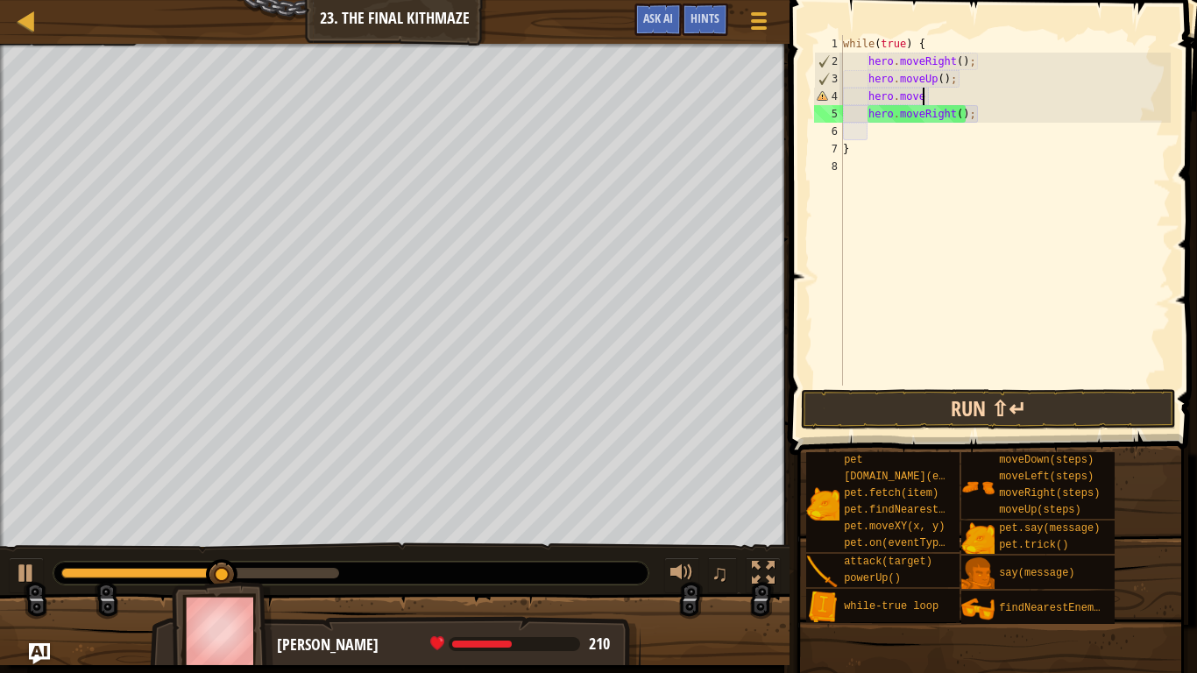
type textarea "hero.mover"
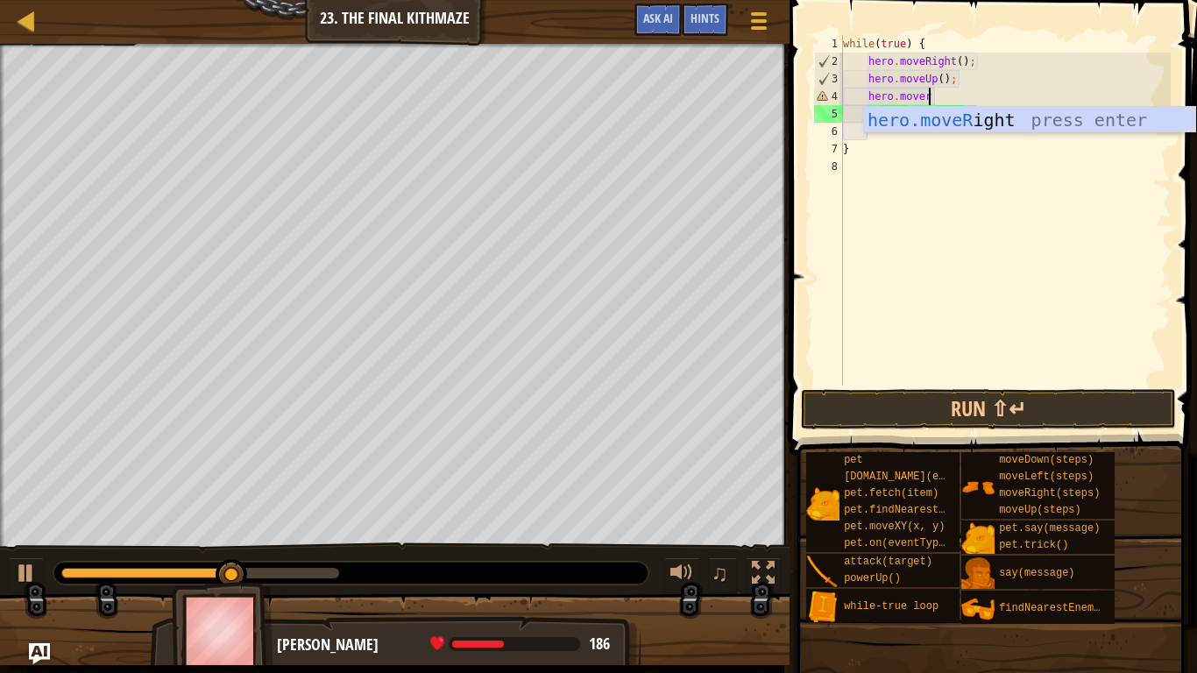
click at [1063, 113] on div "hero.moveR ight press enter" at bounding box center [1029, 146] width 331 height 79
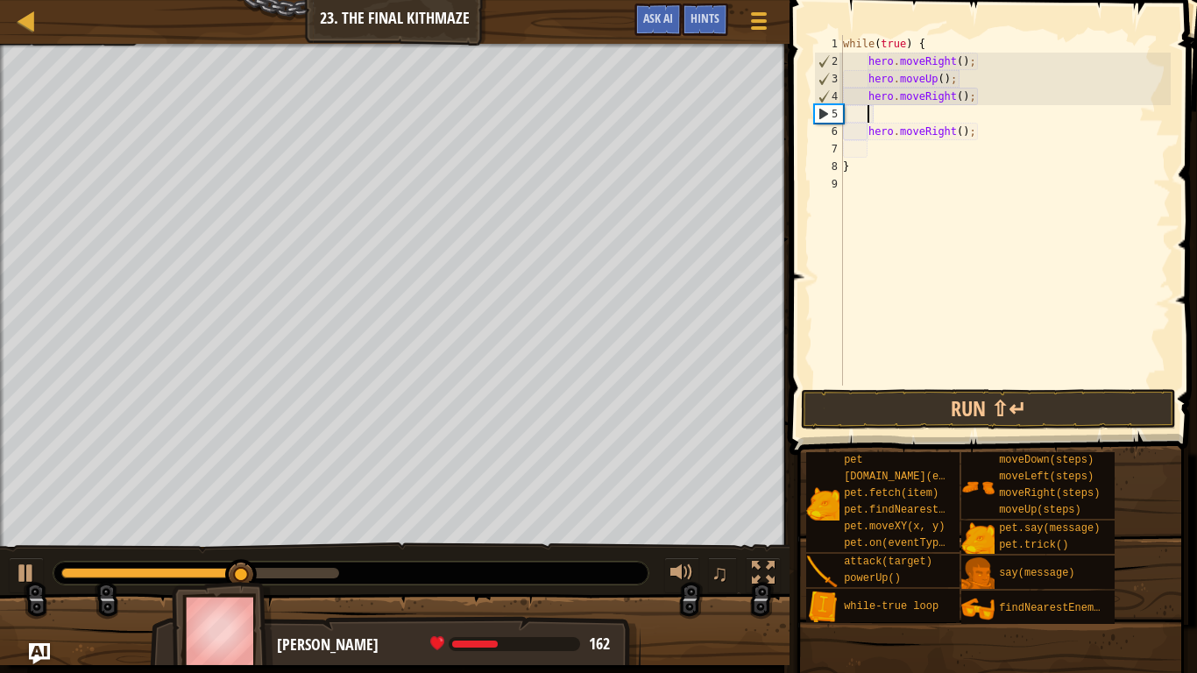
click at [953, 96] on div "while ( true ) { hero . moveRight ( ) ; hero . moveUp ( ) ; hero . moveRight ( …" at bounding box center [1004, 228] width 331 height 386
type textarea "hero.moveRight();"
click at [987, 138] on div "while ( true ) { hero . moveRight ( ) ; hero . moveUp ( ) ; hero . moveRight ( …" at bounding box center [1004, 228] width 331 height 386
click at [952, 141] on div "while ( true ) { hero . moveRight ( ) ; hero . moveUp ( ) ; hero . moveRight ( …" at bounding box center [1004, 228] width 331 height 386
click at [965, 137] on div "while ( true ) { hero . moveRight ( ) ; hero . moveUp ( ) ; hero . moveRight ( …" at bounding box center [1004, 228] width 331 height 386
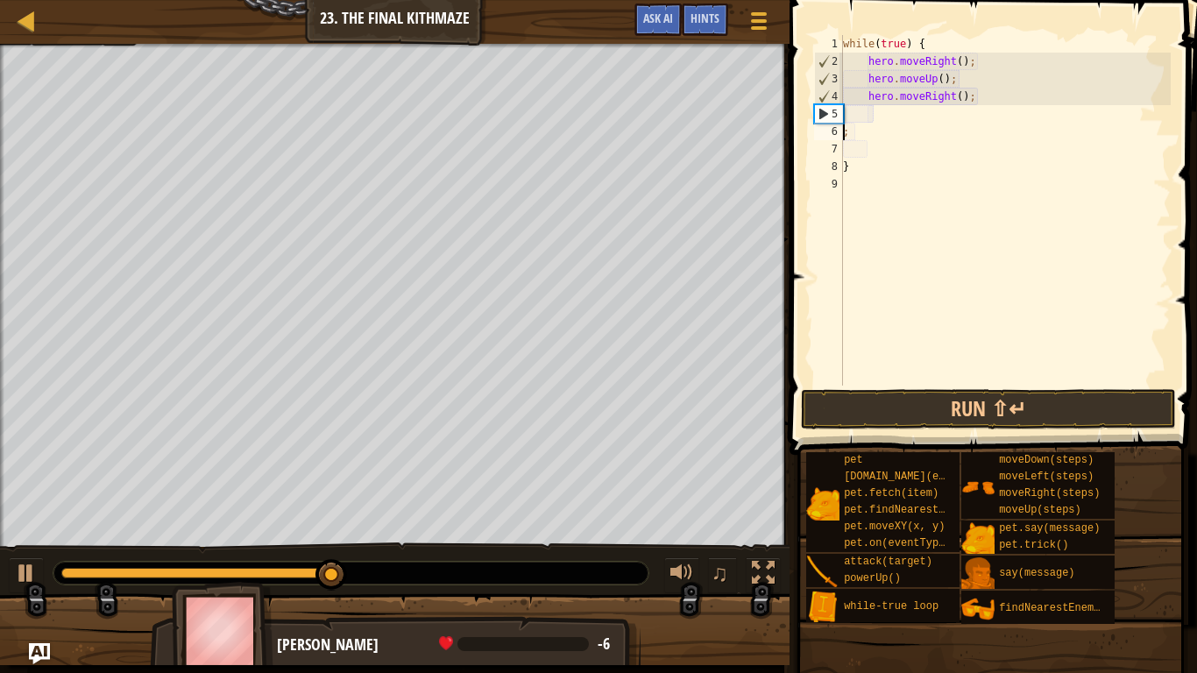
scroll to position [8, 0]
type textarea ";"
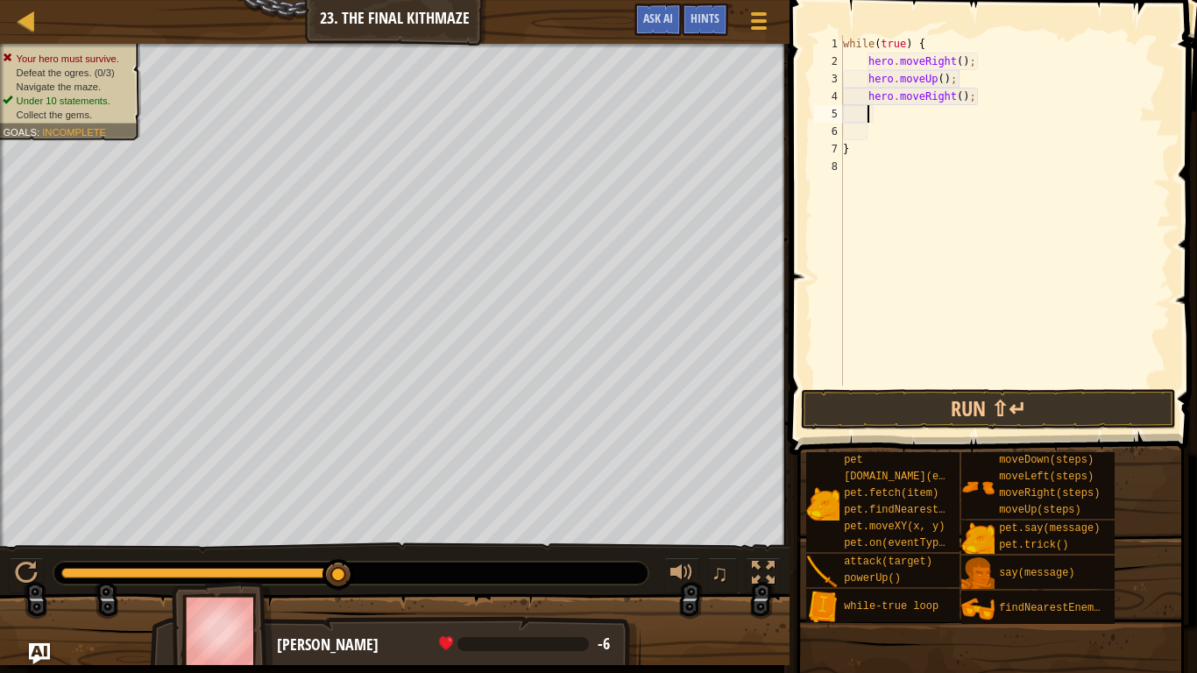
type textarea "h"
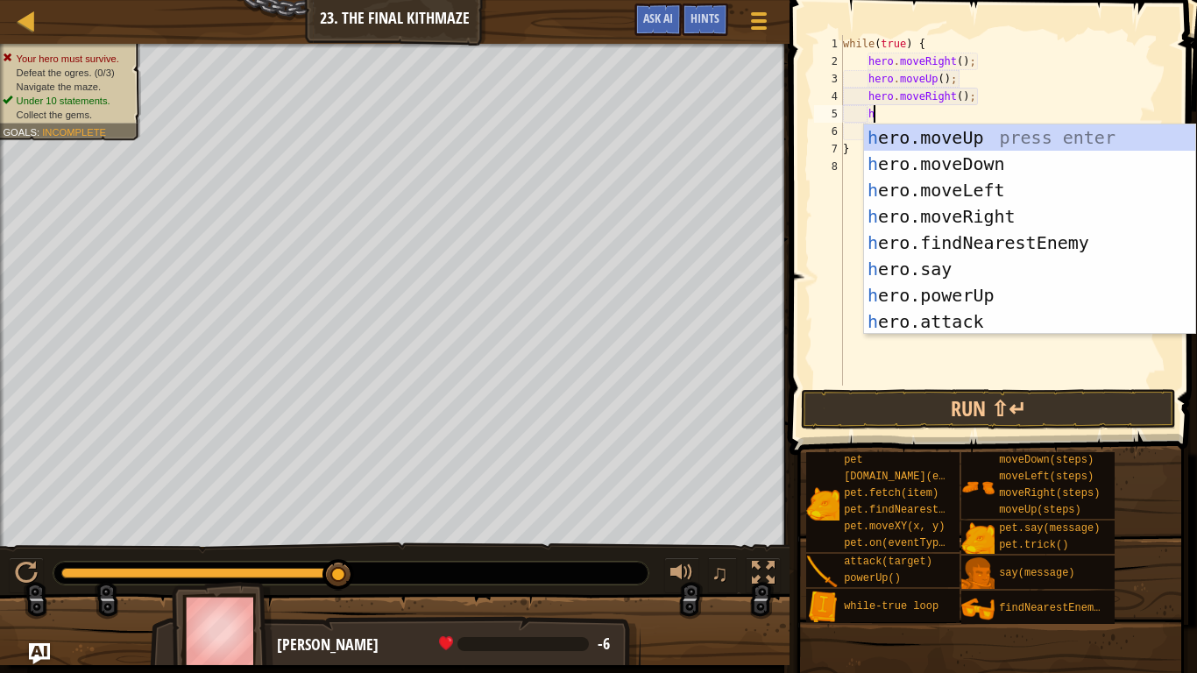
click at [1031, 154] on div "h ero.moveUp press enter h ero.moveDown press enter h ero.moveLeft press enter …" at bounding box center [1029, 255] width 331 height 263
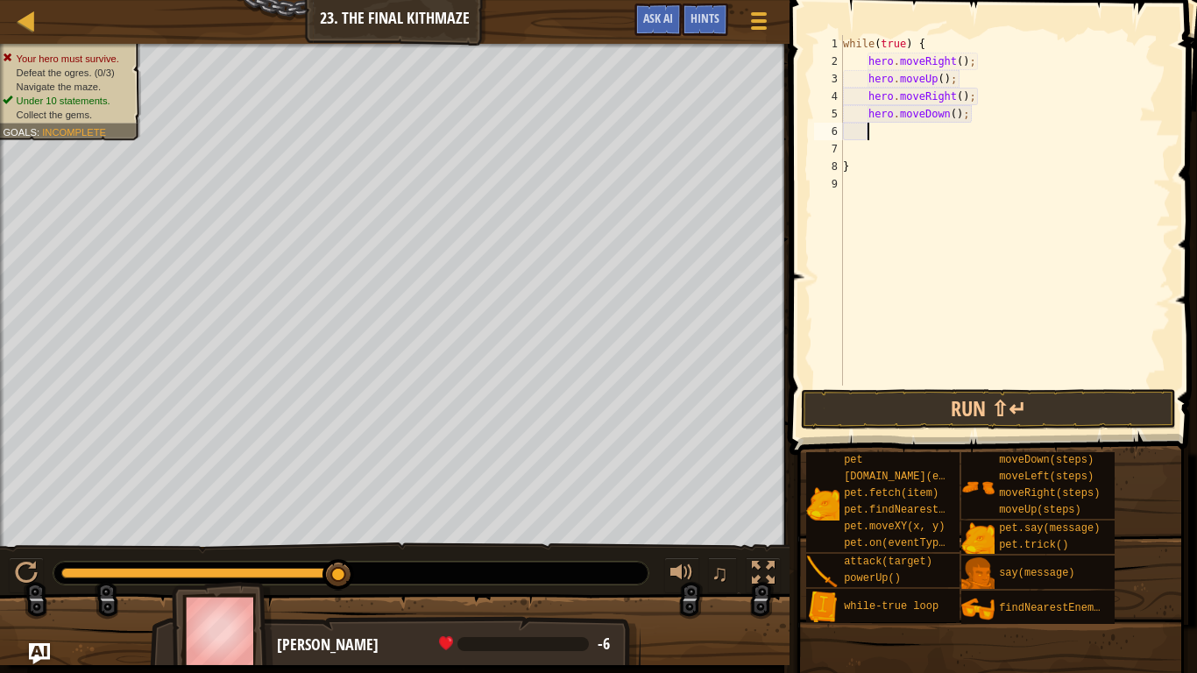
scroll to position [8, 3]
click at [989, 399] on button "Run ⇧↵" at bounding box center [988, 409] width 375 height 40
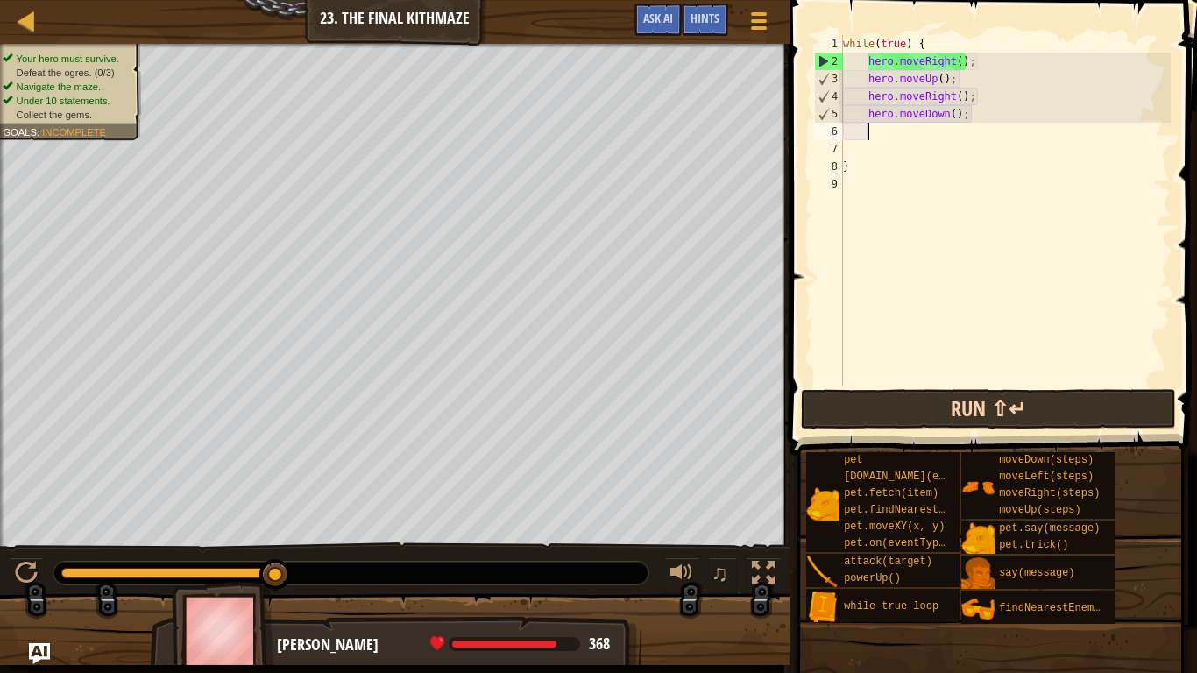
type textarea "a"
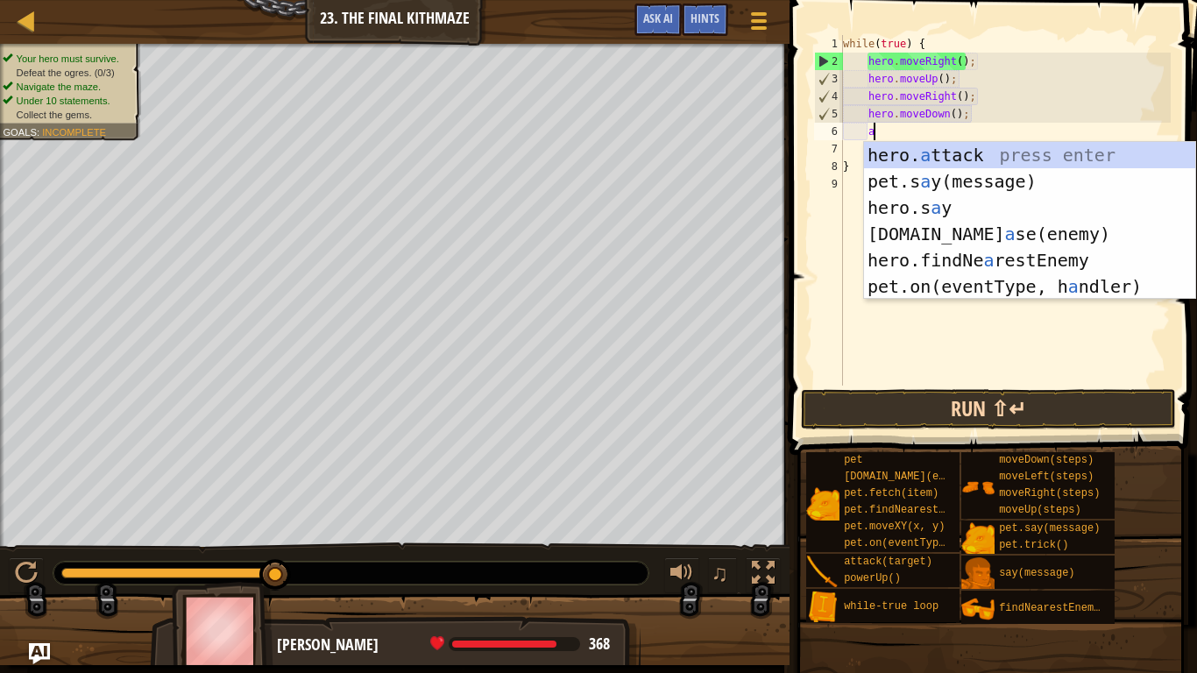
scroll to position [8, 4]
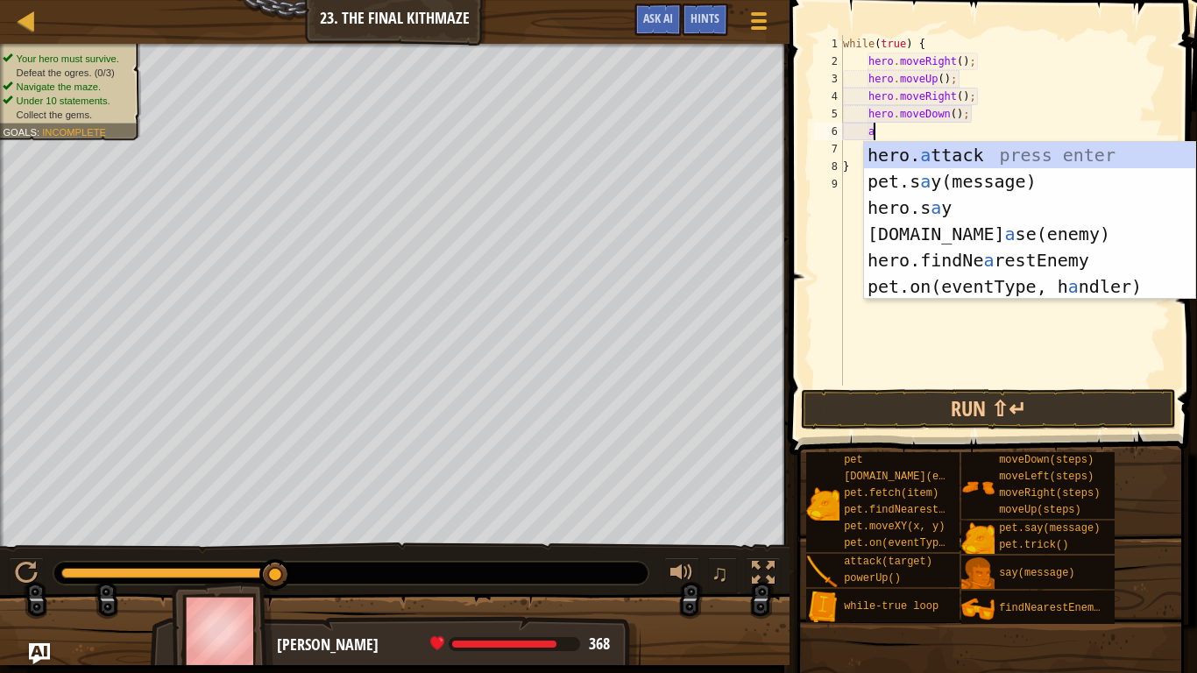
click at [1085, 250] on div "hero. a ttack press enter pet.s a y(message) press enter hero.s a y press enter…" at bounding box center [1029, 247] width 331 height 210
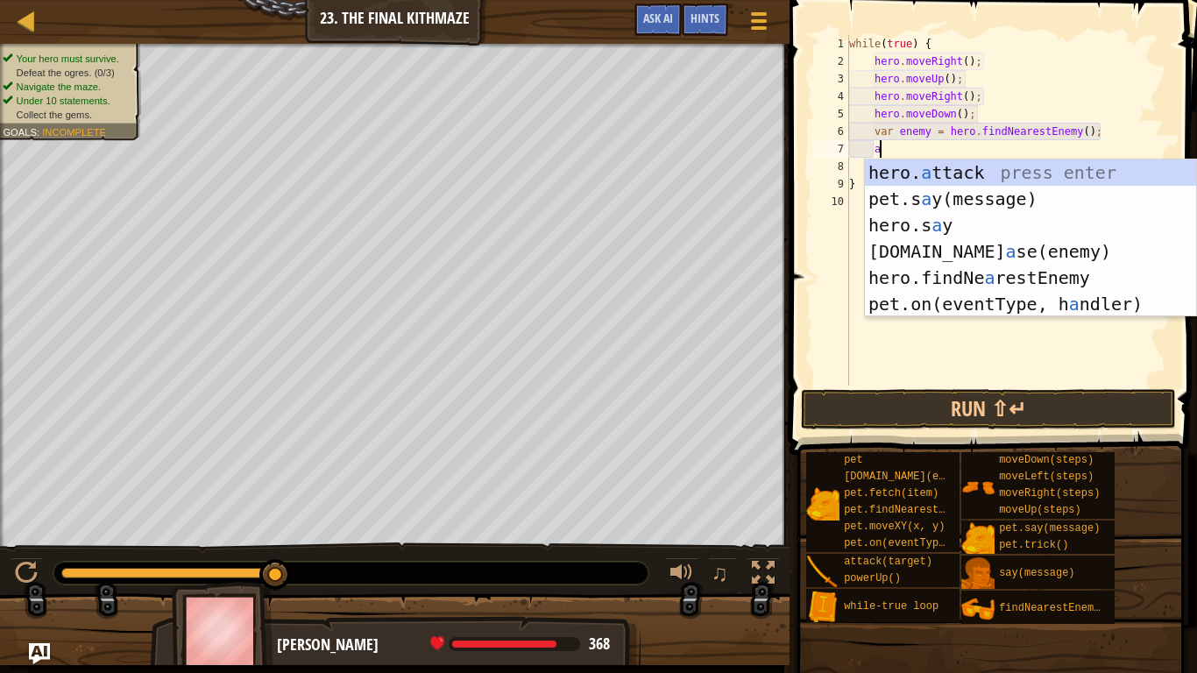
click at [1023, 176] on div "hero. a ttack press enter pet.s a y(message) press enter hero.s a y press enter…" at bounding box center [1030, 264] width 331 height 210
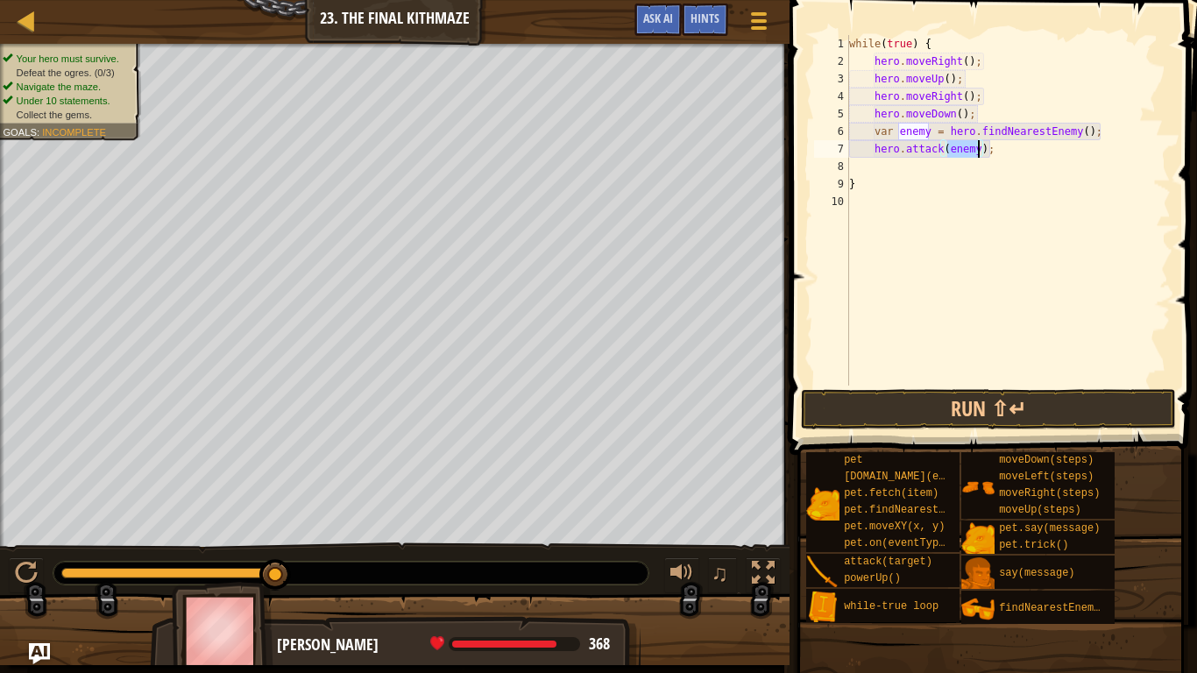
click at [969, 179] on div "while ( true ) { hero . moveRight ( ) ; hero . moveUp ( ) ; hero . moveRight ( …" at bounding box center [1008, 228] width 325 height 386
type textarea "}"
click at [998, 392] on button "Run ⇧↵" at bounding box center [988, 409] width 375 height 40
